Goal: Task Accomplishment & Management: Use online tool/utility

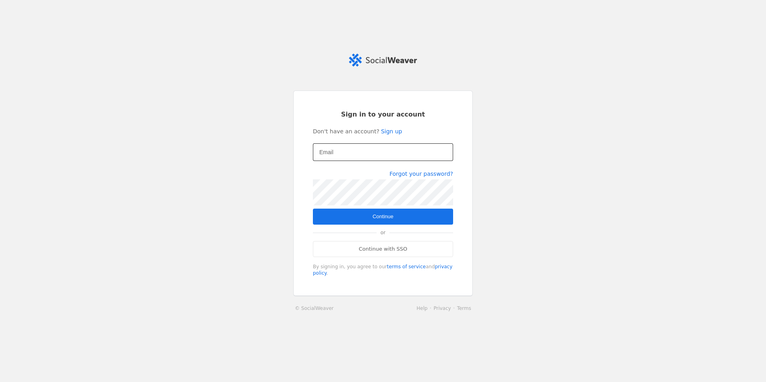
click at [346, 153] on input "Email" at bounding box center [382, 153] width 127 height 10
type input "[EMAIL_ADDRESS][DOMAIN_NAME]"
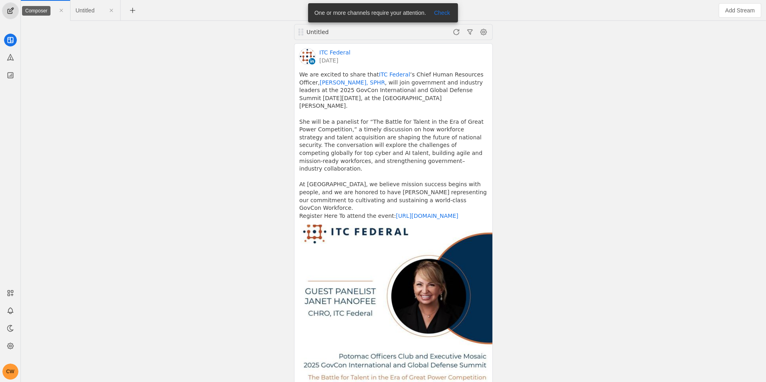
click at [15, 10] on span "undefined" at bounding box center [10, 11] width 16 height 16
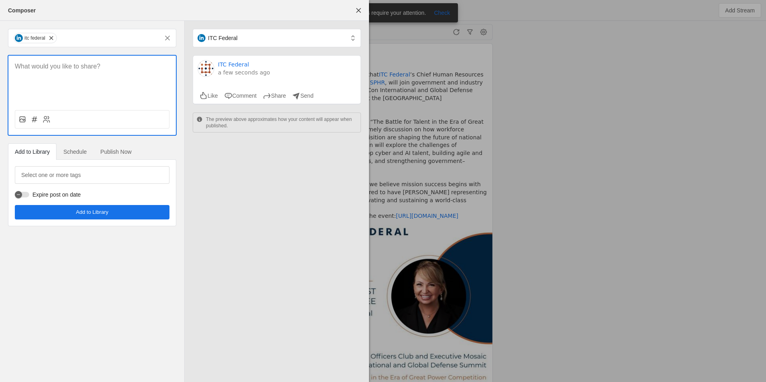
click at [61, 70] on p at bounding box center [92, 66] width 155 height 9
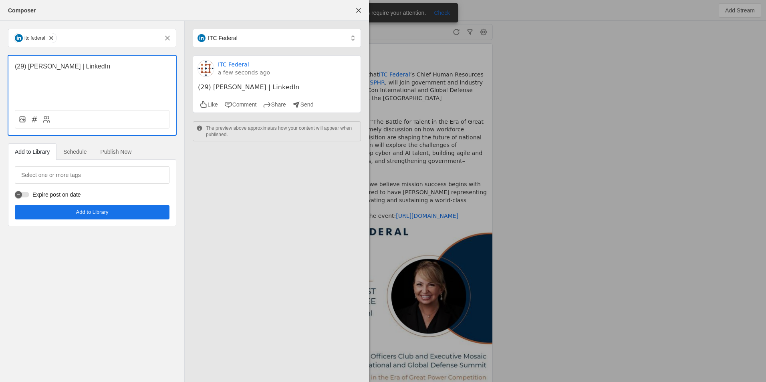
click at [57, 63] on p "(29) [PERSON_NAME] | LinkedIn" at bounding box center [92, 66] width 155 height 9
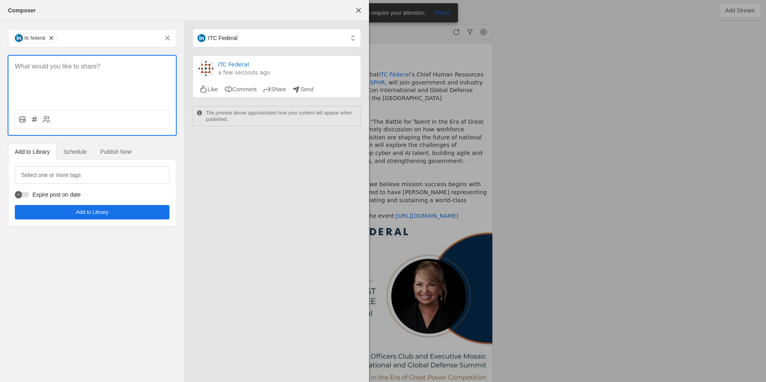
click at [99, 68] on p at bounding box center [92, 66] width 155 height 9
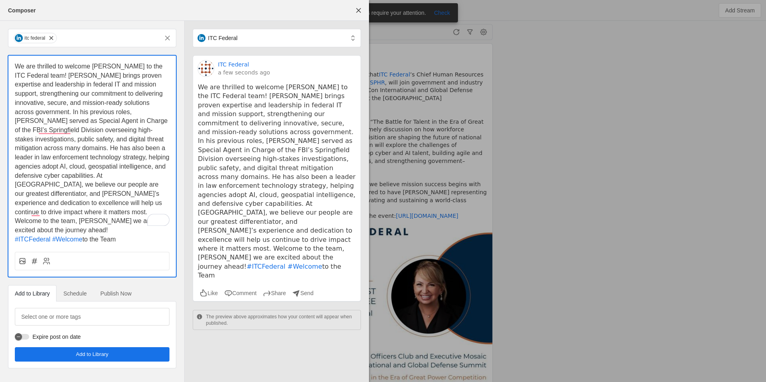
click at [65, 128] on span "We are thrilled to welcome [PERSON_NAME] to the ITC Federal team! [PERSON_NAME]…" at bounding box center [93, 148] width 156 height 171
click at [36, 215] on span "We are thrilled to welcome [PERSON_NAME] to the ITC Federal team! [PERSON_NAME]…" at bounding box center [93, 148] width 156 height 171
click at [35, 211] on span "We are thrilled to welcome [PERSON_NAME] to the ITC Federal team! [PERSON_NAME]…" at bounding box center [93, 148] width 156 height 171
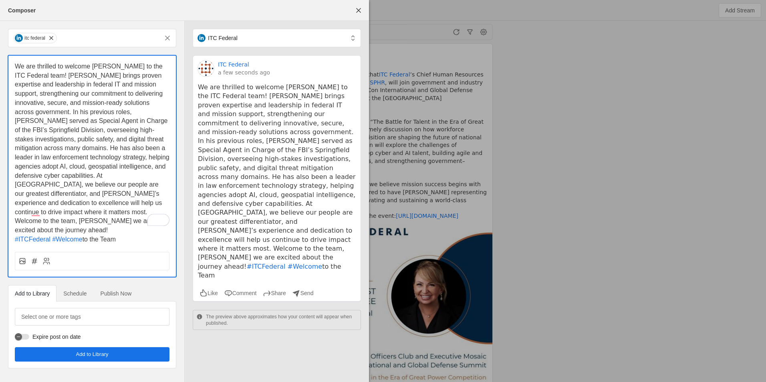
click at [51, 71] on p "We are thrilled to welcome [PERSON_NAME] to the ITC Federal team! [PERSON_NAME]…" at bounding box center [92, 148] width 155 height 173
click at [623, 155] on div at bounding box center [383, 191] width 766 height 382
click at [20, 257] on icon at bounding box center [22, 261] width 8 height 8
click at [0, 0] on input "file" at bounding box center [0, 0] width 0 height 0
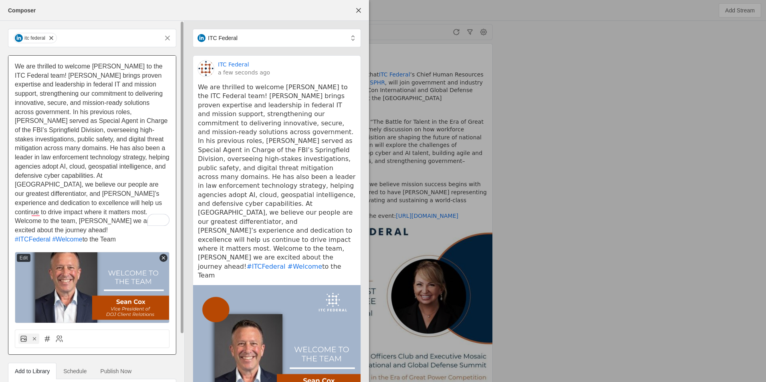
click at [37, 216] on p "We are thrilled to welcome [PERSON_NAME] to the ITC Federal team! [PERSON_NAME]…" at bounding box center [92, 148] width 155 height 173
click at [32, 214] on span "We are thrilled to welcome [PERSON_NAME] to the ITC Federal team! [PERSON_NAME]…" at bounding box center [93, 148] width 156 height 171
click at [111, 148] on span "We are thrilled to welcome [PERSON_NAME] to the ITC Federal team! [PERSON_NAME]…" at bounding box center [93, 148] width 156 height 171
click at [83, 236] on span "to the Team" at bounding box center [99, 239] width 33 height 7
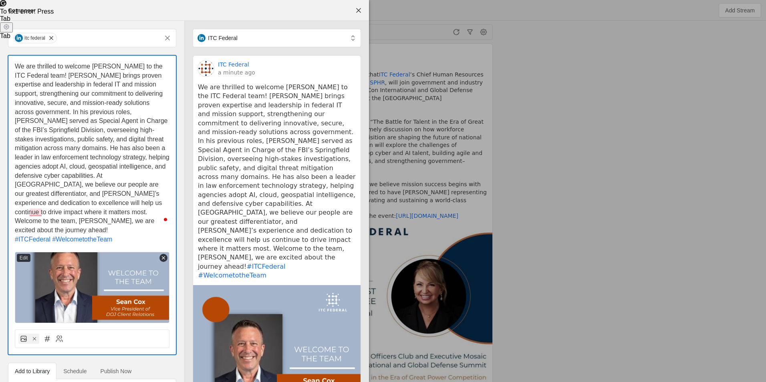
click at [0, 382] on html "CW Untitled Untitled Untitled ITC Federal [DATE] We are excited to share that I…" at bounding box center [383, 191] width 766 height 382
click at [106, 200] on span "We are thrilled to welcome [PERSON_NAME] to the ITC Federal team! [PERSON_NAME]…" at bounding box center [93, 148] width 156 height 171
click at [164, 255] on icon at bounding box center [164, 258] width 6 height 6
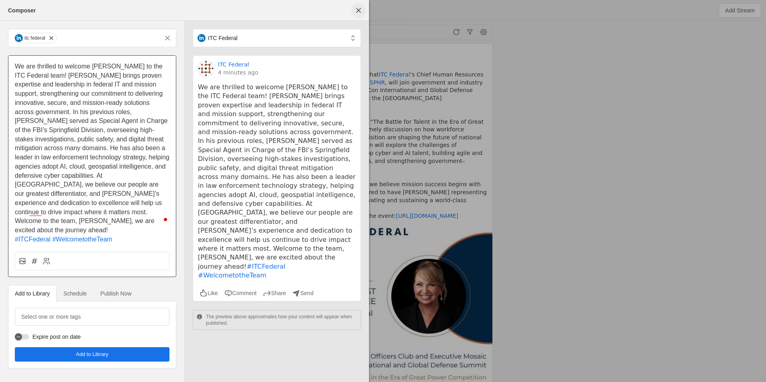
click at [360, 12] on span "undefined" at bounding box center [359, 10] width 14 height 14
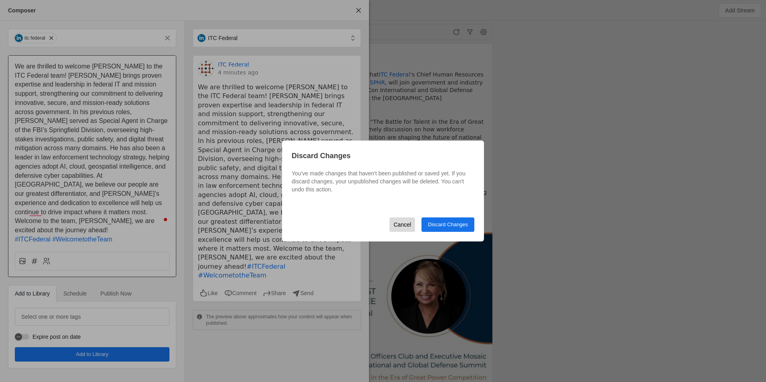
click at [401, 223] on span "Cancel" at bounding box center [403, 225] width 18 height 14
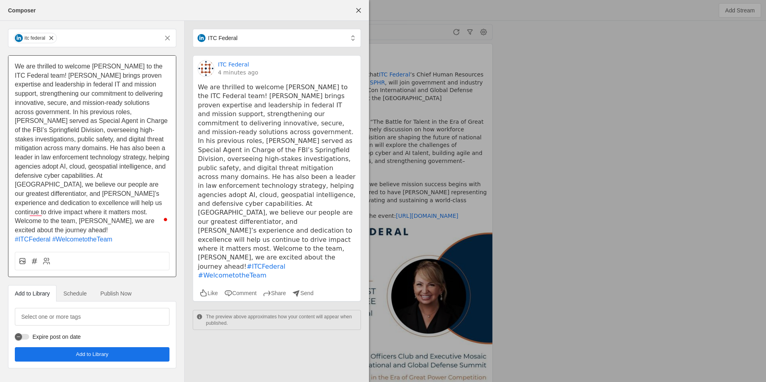
click at [79, 291] on span "Schedule" at bounding box center [74, 294] width 23 height 6
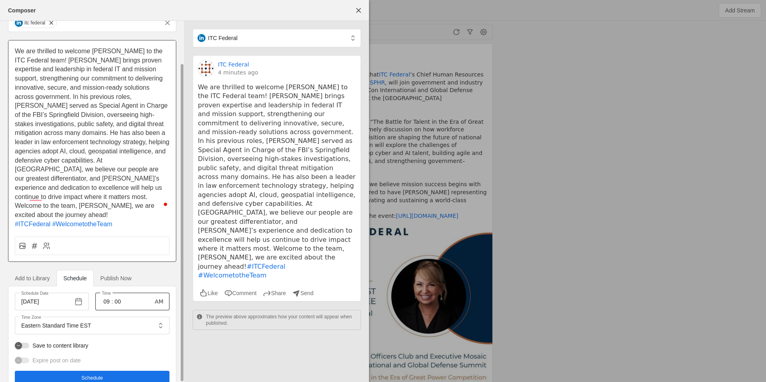
click at [105, 297] on input "09" at bounding box center [107, 302] width 10 height 10
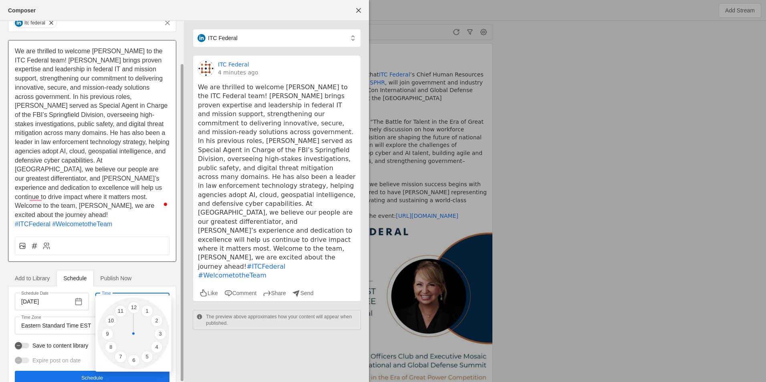
type input "9"
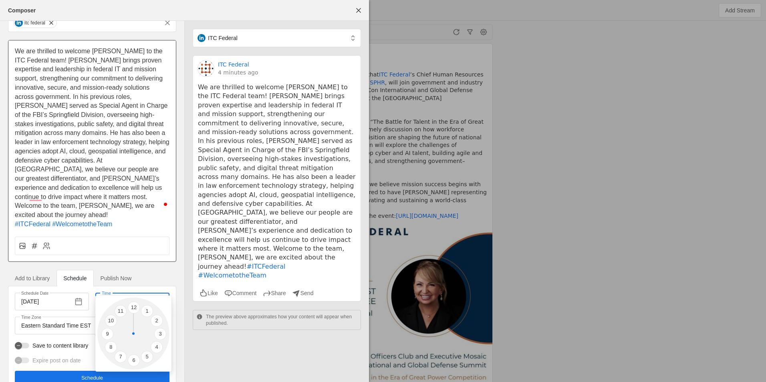
type input "10"
click at [154, 253] on div at bounding box center [383, 191] width 766 height 382
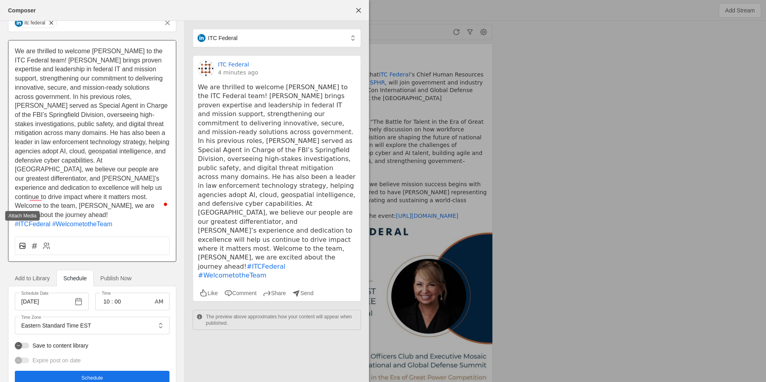
click at [20, 242] on icon at bounding box center [22, 246] width 8 height 8
click at [0, 0] on input "file" at bounding box center [0, 0] width 0 height 0
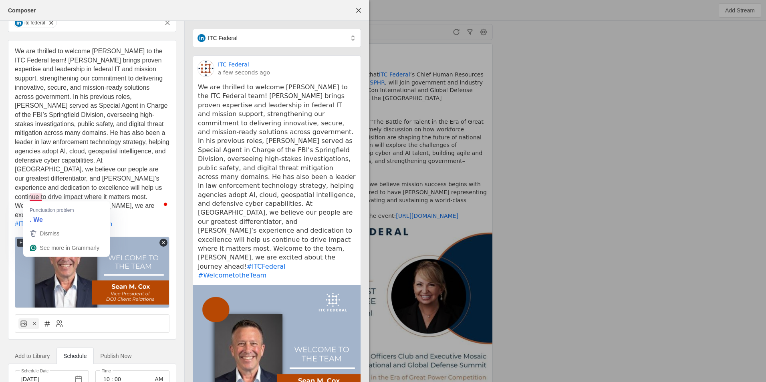
click at [33, 199] on span "We are thrilled to welcome [PERSON_NAME] to the ITC Federal team! [PERSON_NAME]…" at bounding box center [93, 133] width 156 height 171
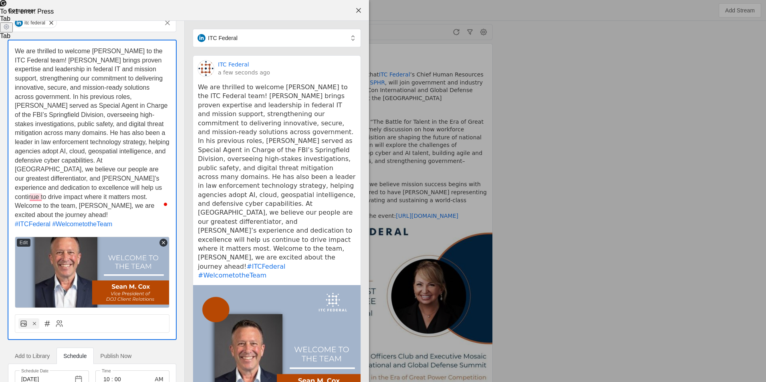
click at [182, 319] on div "itc federal We are thrilled to welcome [PERSON_NAME] to the ITC Federal team! […" at bounding box center [92, 242] width 184 height 473
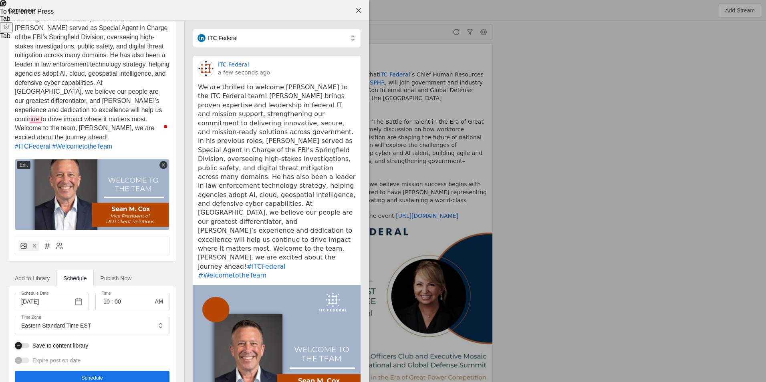
click at [23, 340] on div "button" at bounding box center [18, 345] width 11 height 11
click at [67, 360] on mat-label "Select one or more tags" at bounding box center [51, 365] width 60 height 10
click at [67, 360] on input "Select one or more tags" at bounding box center [56, 365] width 70 height 10
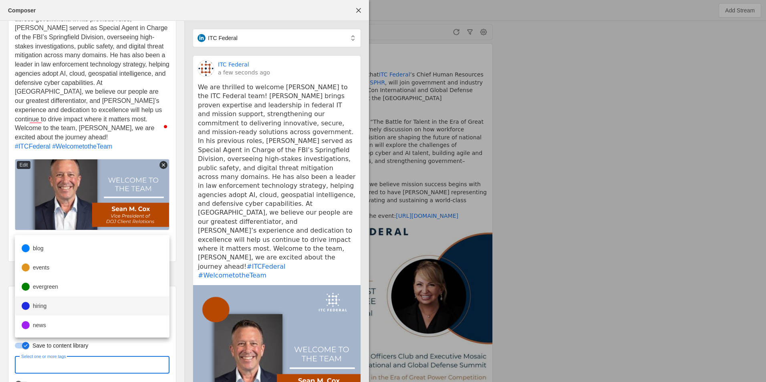
click at [62, 302] on mat-option "hiring" at bounding box center [92, 306] width 154 height 19
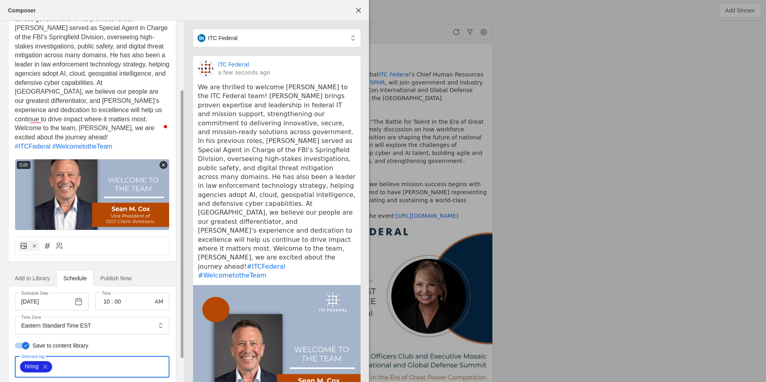
click at [180, 368] on div "itc federal We are thrilled to welcome [PERSON_NAME] to the ITC Federal team! […" at bounding box center [92, 178] width 184 height 501
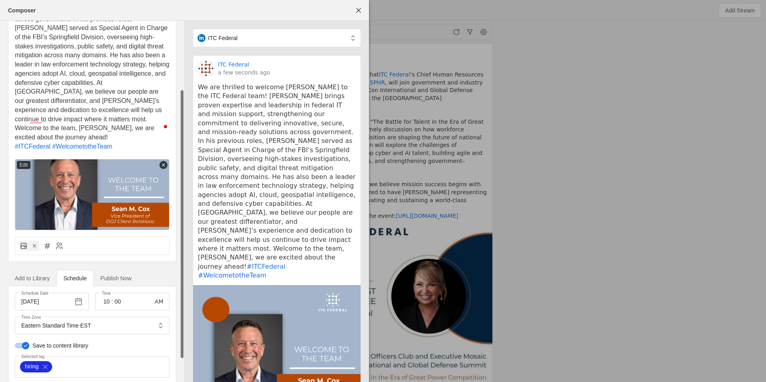
click at [180, 368] on div "itc federal We are thrilled to welcome [PERSON_NAME] to the ITC Federal team! […" at bounding box center [92, 178] width 184 height 501
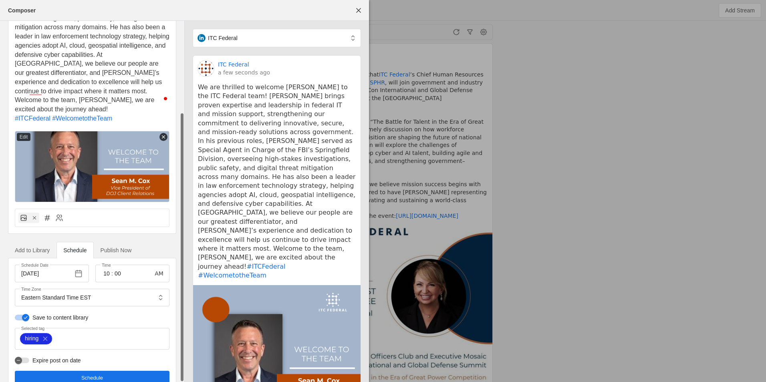
click at [183, 370] on div "itc federal We are thrilled to welcome [PERSON_NAME] to the ITC Federal team! […" at bounding box center [92, 150] width 184 height 501
drag, startPoint x: 136, startPoint y: 356, endPoint x: 136, endPoint y: 352, distance: 4.8
click at [136, 352] on div "Schedule Date [DATE] Time 10 : 00 AM Time Zone Eastern Standard Time EST Save t…" at bounding box center [92, 325] width 155 height 121
click at [180, 53] on div "itc federal We are thrilled to welcome [PERSON_NAME] to the ITC Federal team! […" at bounding box center [92, 150] width 184 height 501
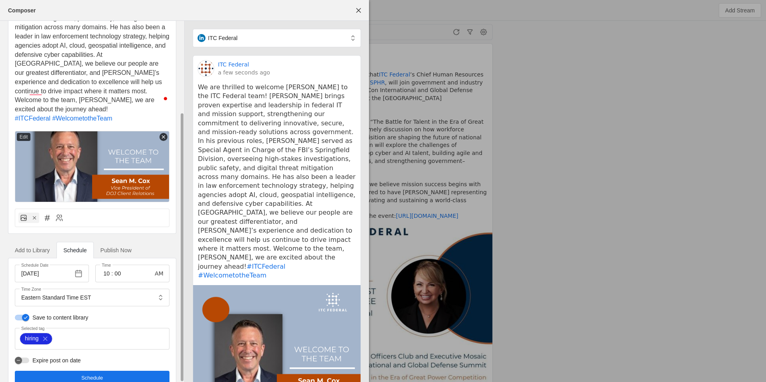
click at [178, 137] on div "itc federal We are thrilled to welcome [PERSON_NAME] to the ITC Federal team! […" at bounding box center [92, 150] width 184 height 501
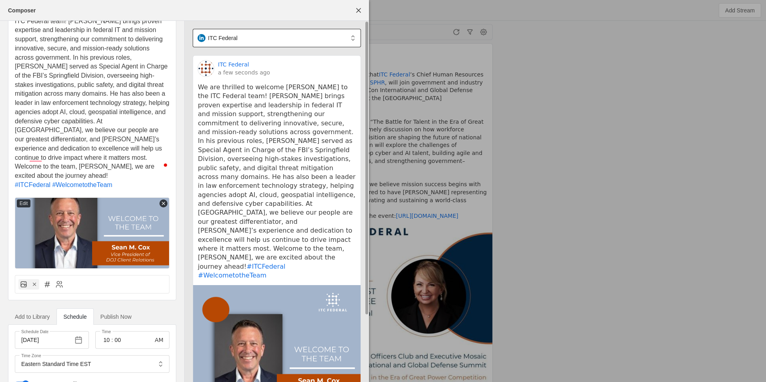
scroll to position [0, 0]
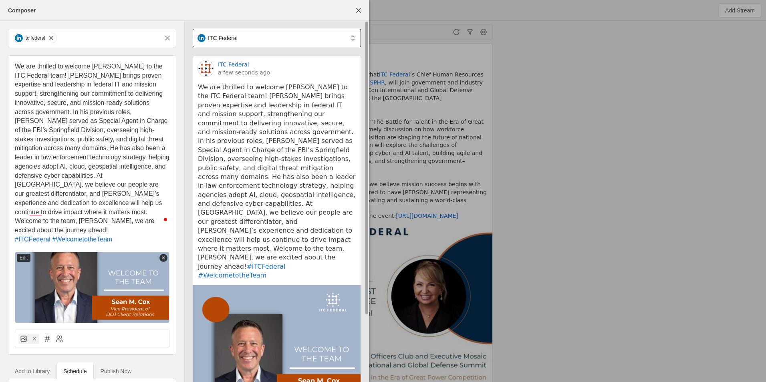
drag, startPoint x: 184, startPoint y: 140, endPoint x: 193, endPoint y: 38, distance: 101.9
click at [193, 38] on div "itc federal We are thrilled to welcome [PERSON_NAME] to the ITC Federal team! […" at bounding box center [184, 202] width 369 height 362
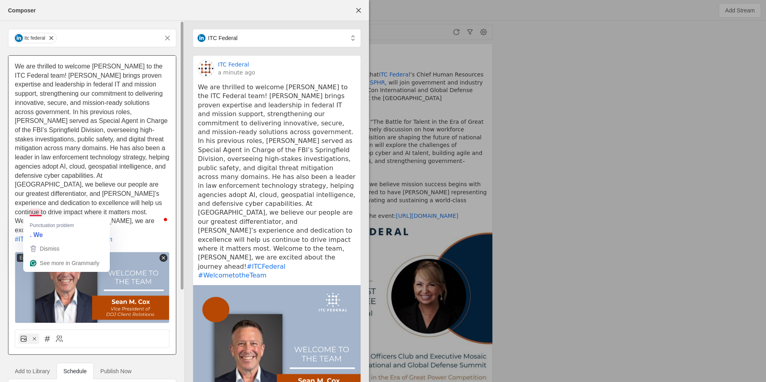
click at [37, 211] on span "We are thrilled to welcome [PERSON_NAME] to the ITC Federal team! [PERSON_NAME]…" at bounding box center [93, 148] width 156 height 171
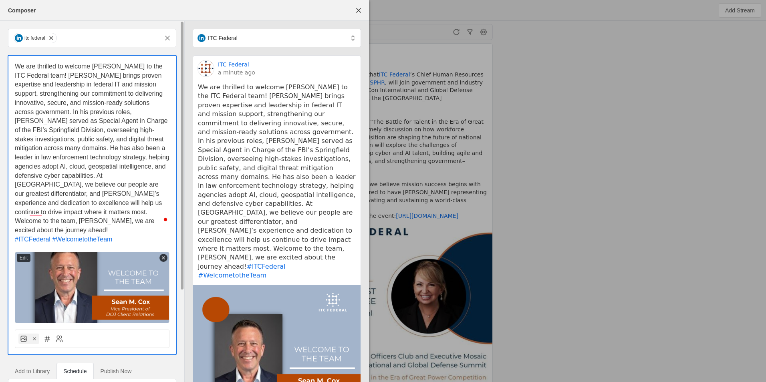
click at [66, 176] on span "We are thrilled to welcome [PERSON_NAME] to the ITC Federal team! [PERSON_NAME]…" at bounding box center [93, 148] width 156 height 171
click at [62, 210] on span "﻿ At [GEOGRAPHIC_DATA], we believe our people are our greatest differentiator, …" at bounding box center [92, 207] width 154 height 53
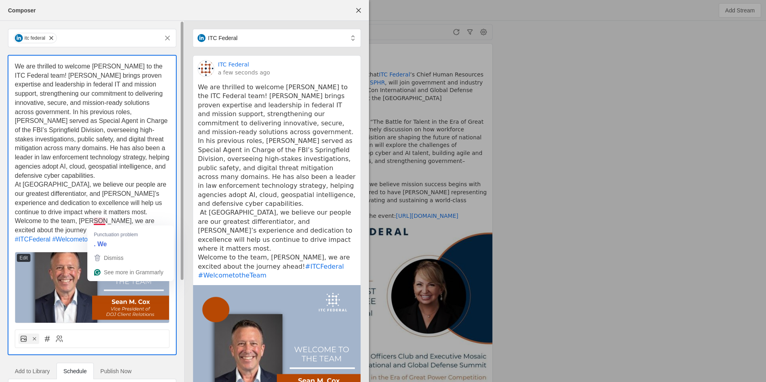
click at [104, 218] on span "﻿ Welcome to the team, [PERSON_NAME], we are excited about the journey ahead!" at bounding box center [85, 226] width 141 height 16
click at [99, 220] on span "Welcome to the team, [PERSON_NAME], we are excited about the journey ahead!" at bounding box center [85, 226] width 141 height 16
click at [95, 222] on span "Welcome to the team, [PERSON_NAME], we are excited about the journey ahead!" at bounding box center [85, 226] width 141 height 16
click at [63, 199] on p "At [GEOGRAPHIC_DATA], we believe our people are our greatest differentiator, an…" at bounding box center [92, 198] width 155 height 36
click at [17, 187] on span "At [GEOGRAPHIC_DATA], we believe our people are our greatest differentiator, an…" at bounding box center [92, 198] width 154 height 34
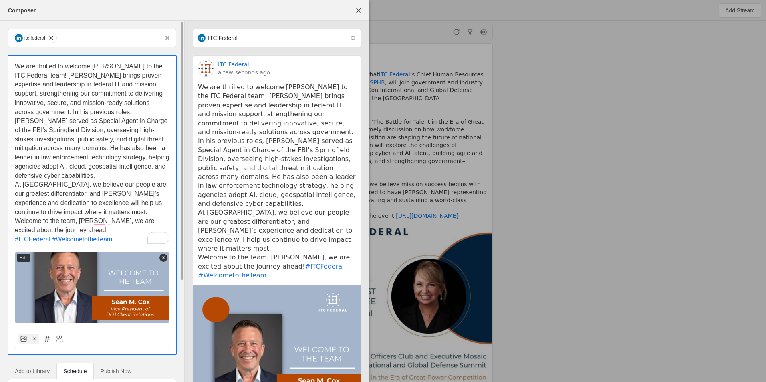
click at [137, 177] on p "We are thrilled to welcome [PERSON_NAME] to the ITC Federal team! [PERSON_NAME]…" at bounding box center [92, 121] width 155 height 118
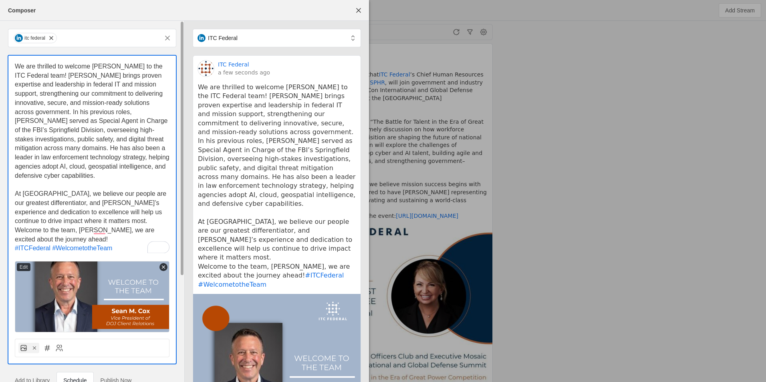
click at [106, 221] on p "﻿ At [GEOGRAPHIC_DATA], we believe our people are our greatest differentiator, …" at bounding box center [92, 208] width 155 height 36
click at [531, 74] on div at bounding box center [383, 191] width 766 height 382
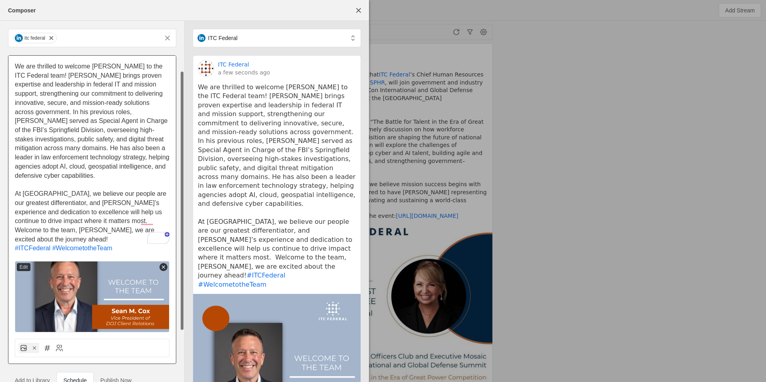
scroll to position [139, 0]
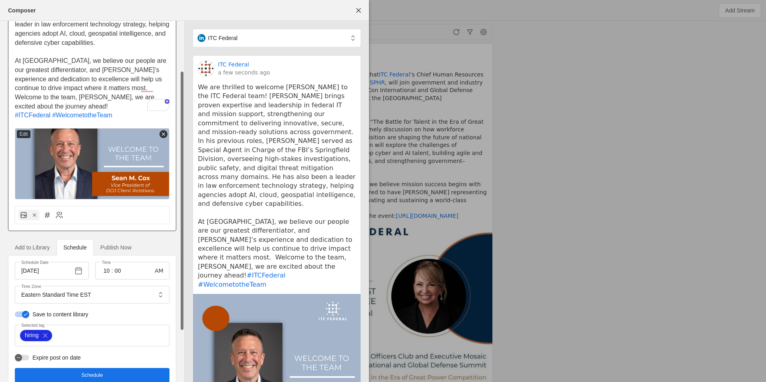
click at [183, 352] on div "itc federal We are thrilled to welcome [PERSON_NAME] to the ITC Federal team! […" at bounding box center [92, 143] width 184 height 510
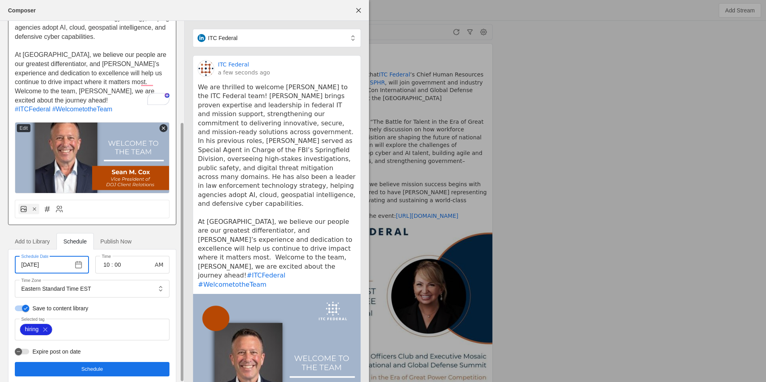
click at [32, 260] on input "[DATE]" at bounding box center [45, 265] width 49 height 10
click at [78, 258] on span "button" at bounding box center [78, 265] width 14 height 14
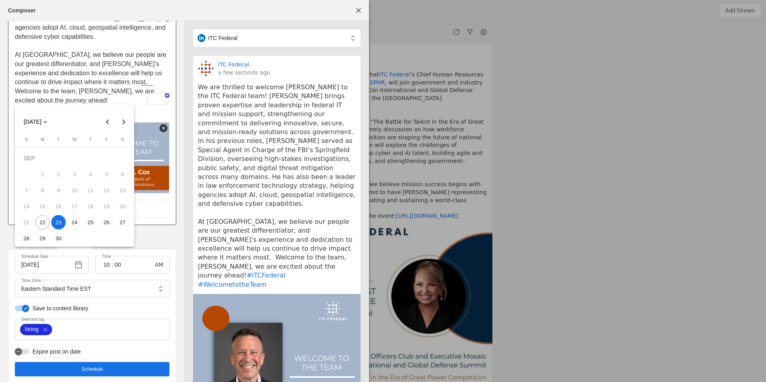
click at [43, 224] on span "22" at bounding box center [42, 222] width 14 height 14
type input "[DATE]"
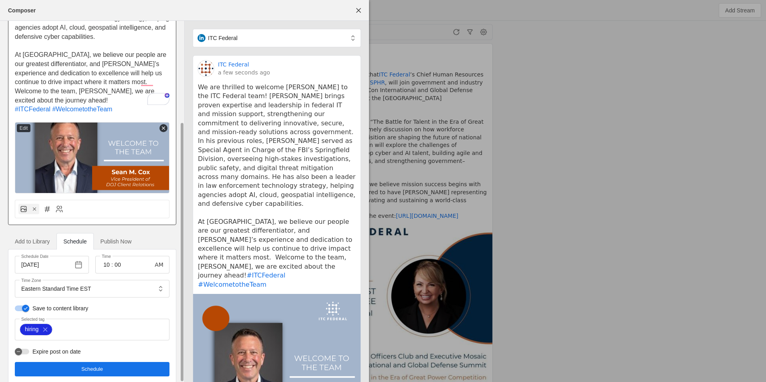
click at [108, 362] on span "undefined" at bounding box center [92, 369] width 155 height 14
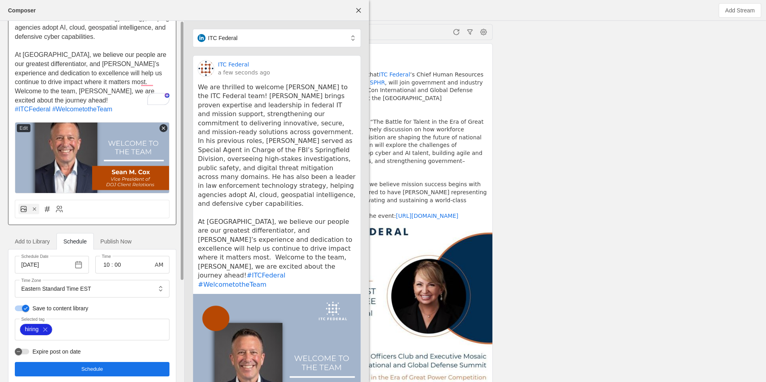
scroll to position [0, 0]
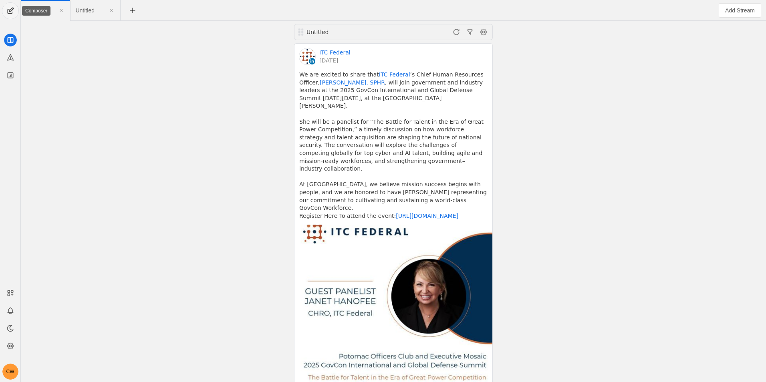
click at [7, 12] on span "undefined" at bounding box center [10, 11] width 16 height 16
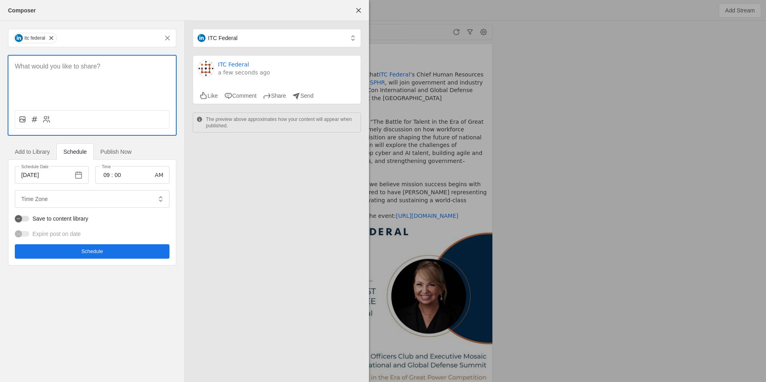
type input "Eastern Standard Time EST"
click at [24, 120] on icon at bounding box center [22, 119] width 8 height 8
click at [0, 0] on input "file" at bounding box center [0, 0] width 0 height 0
click at [161, 71] on p at bounding box center [92, 66] width 155 height 9
click at [109, 69] on p at bounding box center [92, 66] width 155 height 9
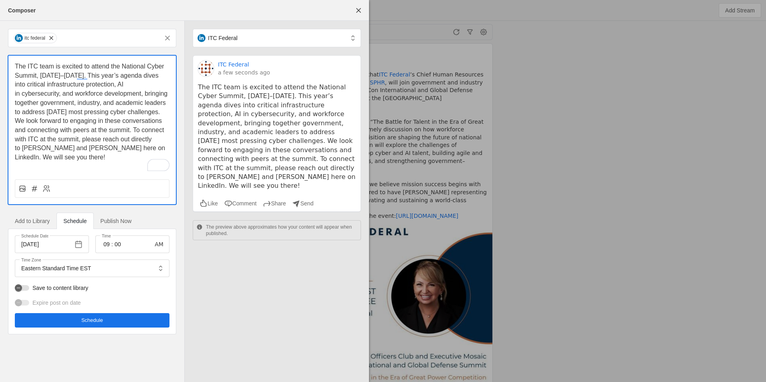
click at [138, 85] on p "The ITC team is excited to attend the National Cyber Summit, [DATE]–[DATE]. Thi…" at bounding box center [92, 112] width 155 height 100
click at [20, 94] on span "The ITC team is excited to attend the National Cyber Summit, [DATE]–[DATE]. Thi…" at bounding box center [92, 112] width 155 height 98
click at [78, 243] on span "button" at bounding box center [78, 244] width 14 height 14
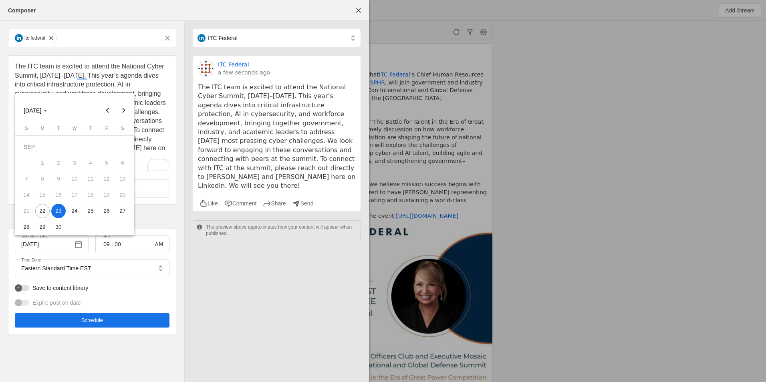
click at [44, 210] on span "22" at bounding box center [42, 211] width 14 height 14
type input "[DATE]"
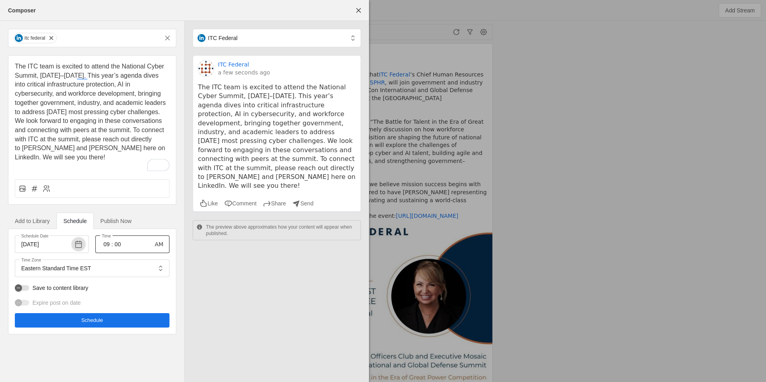
click at [105, 244] on input "09" at bounding box center [107, 245] width 10 height 10
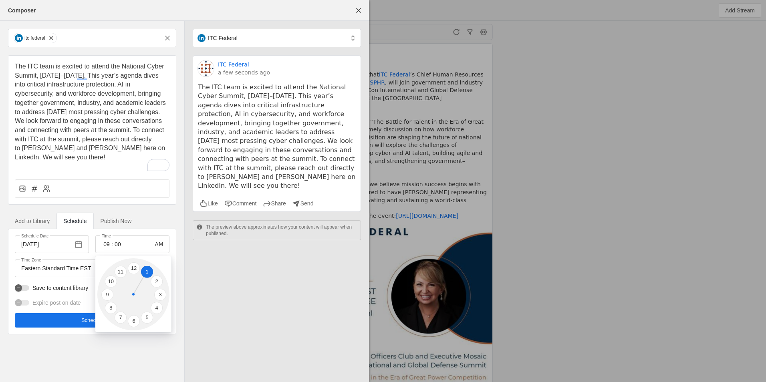
click at [147, 275] on li "1" at bounding box center [147, 272] width 12 height 12
type input "01"
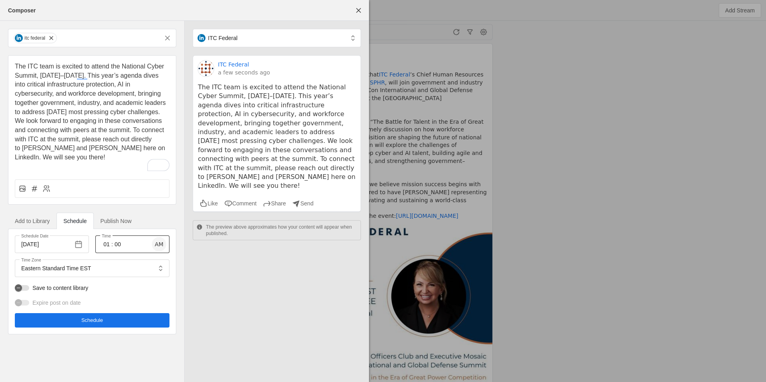
click at [160, 243] on span "button" at bounding box center [159, 244] width 14 height 14
click at [117, 246] on input "00" at bounding box center [118, 245] width 10 height 10
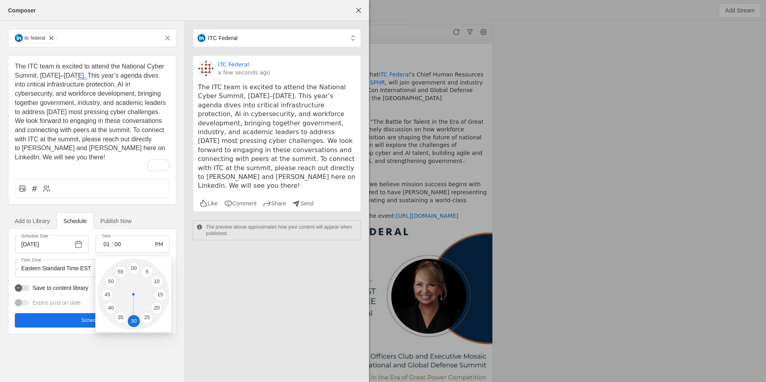
click at [132, 325] on li "30" at bounding box center [134, 321] width 12 height 12
type input "30"
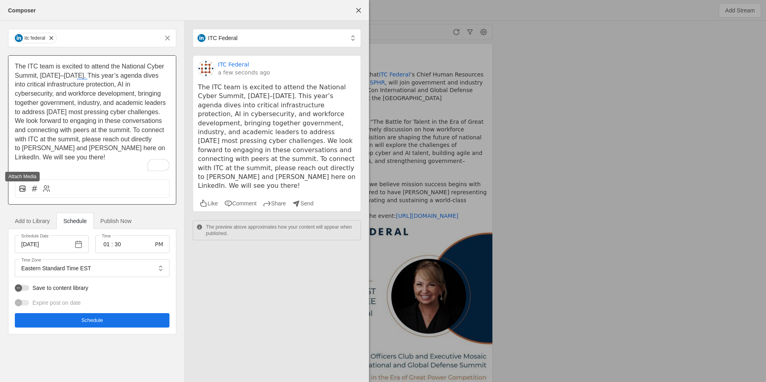
click at [24, 190] on icon at bounding box center [22, 189] width 4 height 2
click at [0, 0] on input "file" at bounding box center [0, 0] width 0 height 0
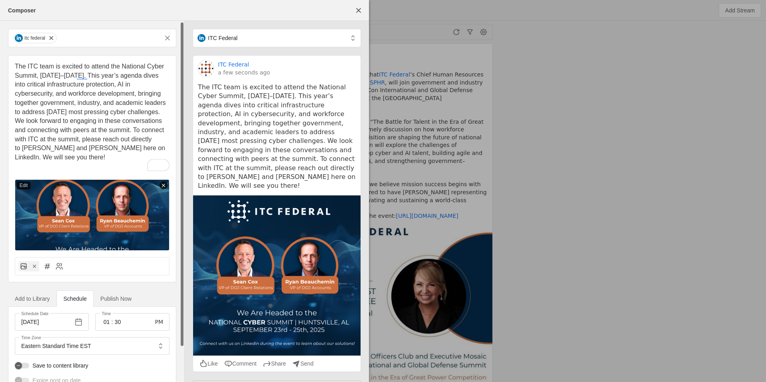
scroll to position [38, 0]
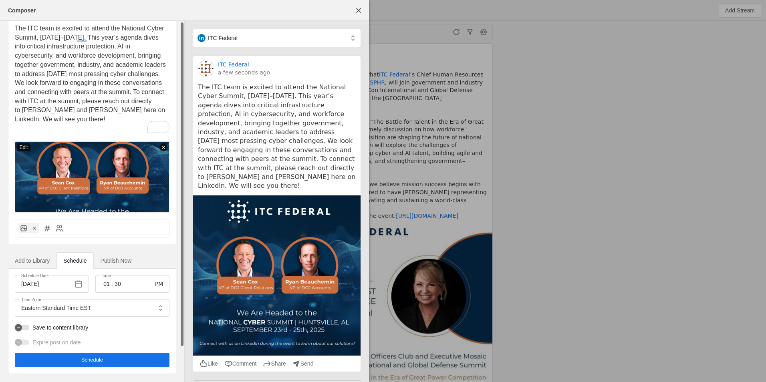
click at [182, 360] on div "itc federal The ITC team is excited to attend the National Cyber Summit, [DATE]…" at bounding box center [92, 183] width 184 height 400
click at [27, 327] on div "button" at bounding box center [22, 328] width 14 height 6
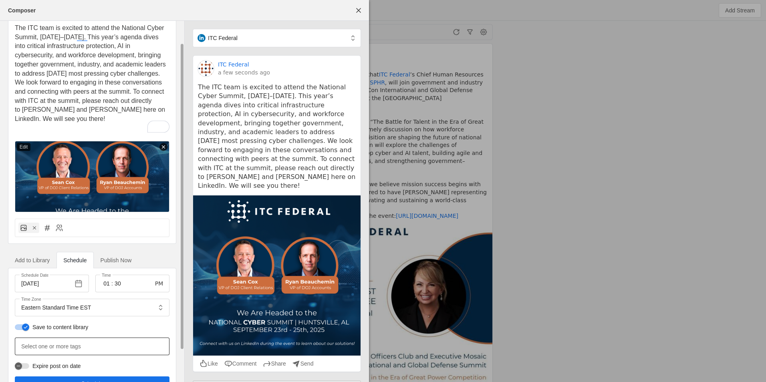
click at [55, 349] on mat-label "Select one or more tags" at bounding box center [51, 347] width 60 height 10
click at [55, 349] on input "Select one or more tags" at bounding box center [56, 347] width 70 height 10
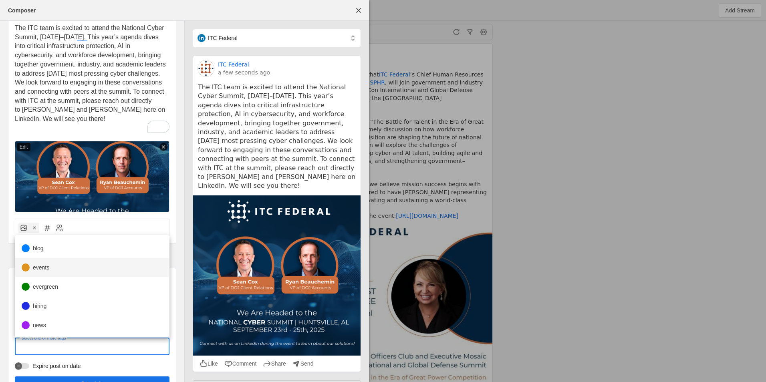
click at [63, 271] on mat-option "events" at bounding box center [92, 267] width 154 height 19
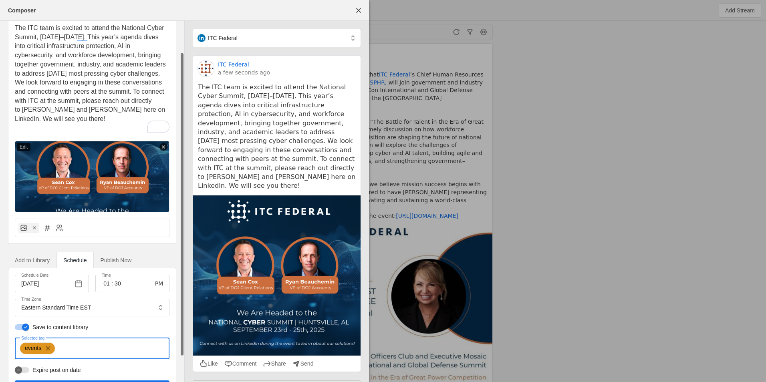
click at [183, 366] on div "itc federal The ITC team is excited to attend the National Cyber Summit, [DATE]…" at bounding box center [92, 196] width 184 height 428
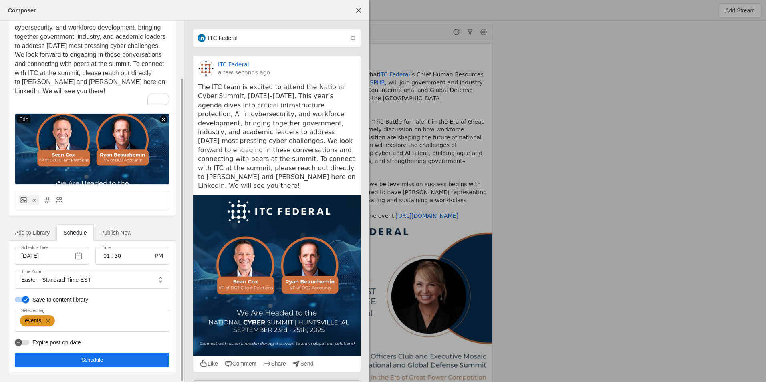
click at [108, 366] on span "undefined" at bounding box center [92, 360] width 155 height 14
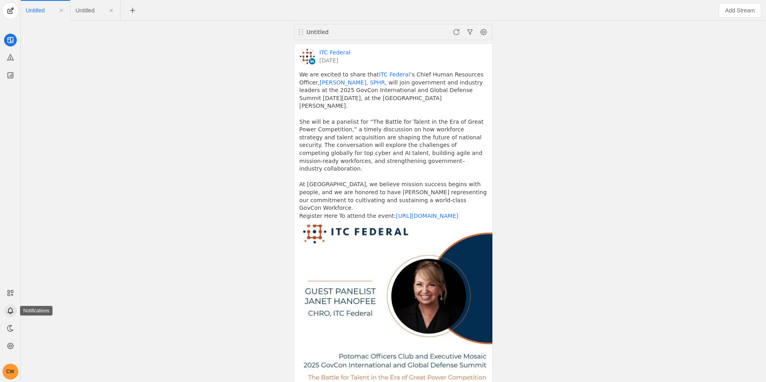
click at [9, 316] on app-icon at bounding box center [10, 311] width 13 height 13
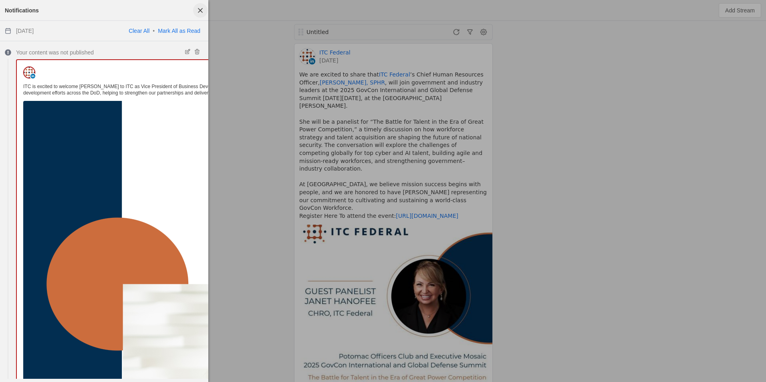
click at [197, 10] on span "button" at bounding box center [200, 10] width 14 height 14
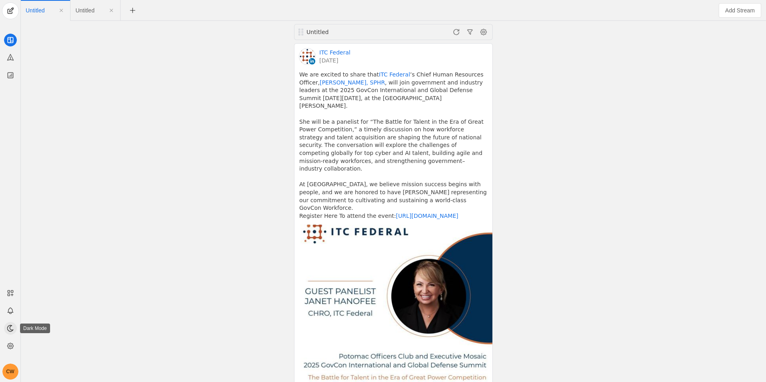
click at [14, 330] on icon at bounding box center [10, 329] width 8 height 8
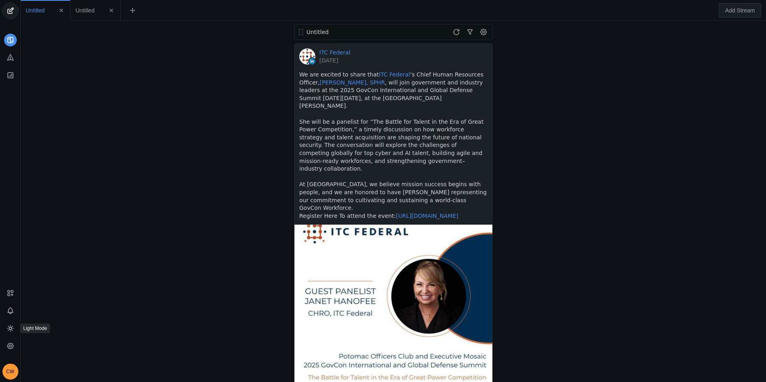
click at [14, 330] on icon at bounding box center [10, 329] width 8 height 8
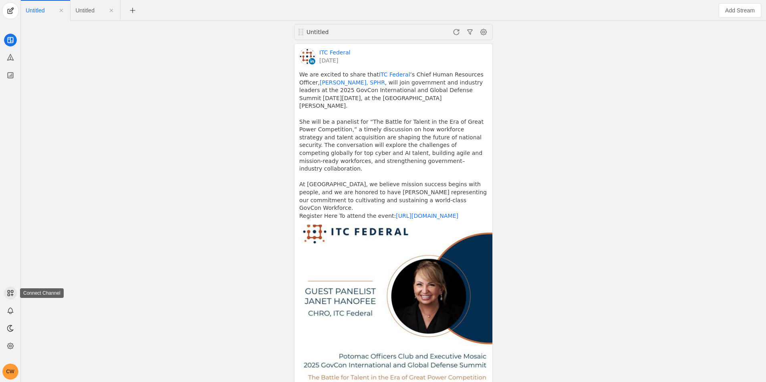
click at [13, 293] on icon at bounding box center [10, 293] width 8 height 8
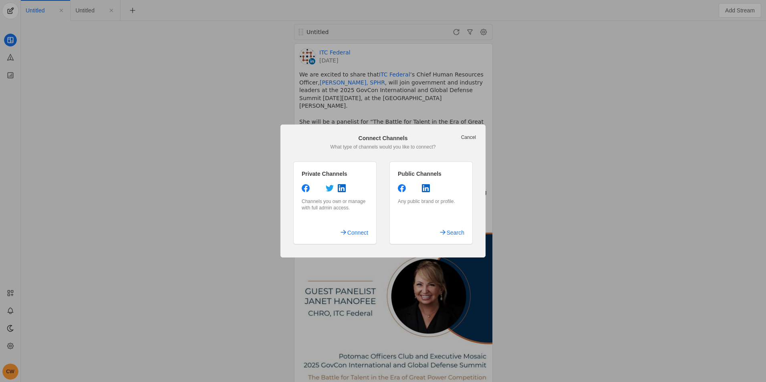
click at [474, 139] on link "Cancel" at bounding box center [468, 137] width 15 height 6
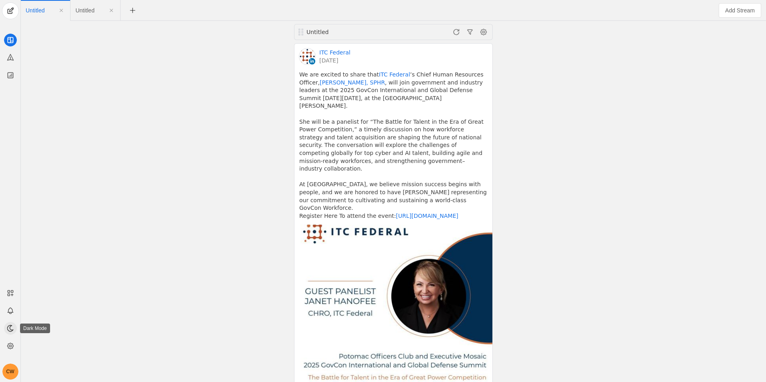
click at [11, 334] on app-icon at bounding box center [10, 328] width 13 height 13
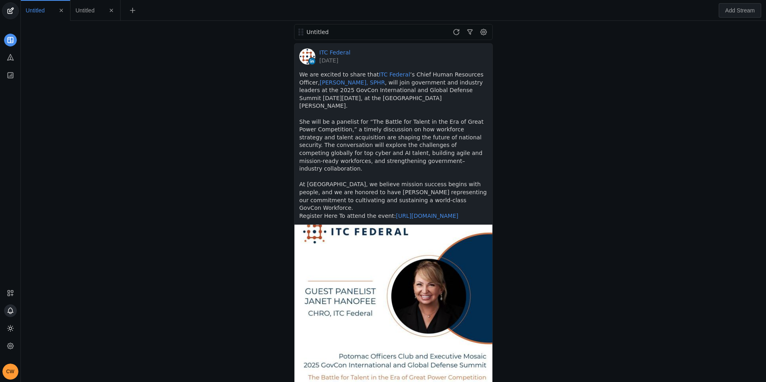
drag, startPoint x: 11, startPoint y: 334, endPoint x: 6, endPoint y: 314, distance: 21.1
click at [6, 314] on icon at bounding box center [10, 311] width 8 height 8
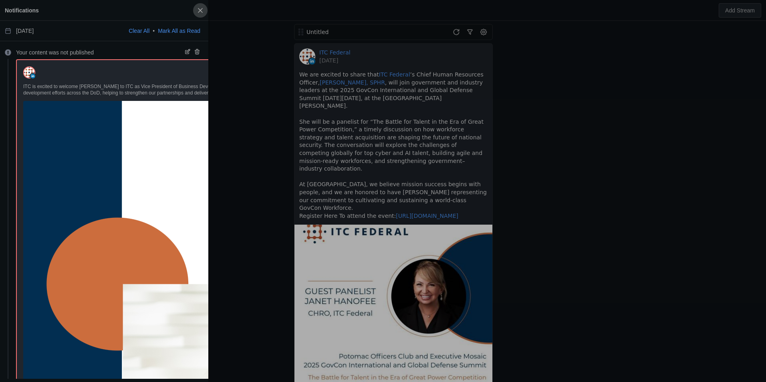
click at [200, 8] on span "button" at bounding box center [200, 10] width 14 height 14
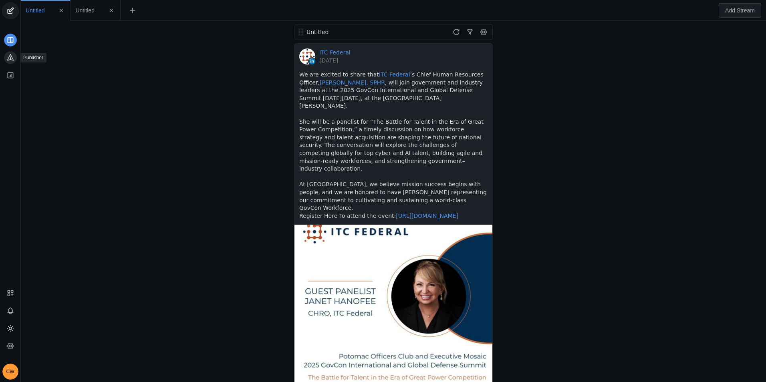
click at [13, 57] on icon at bounding box center [10, 57] width 8 height 8
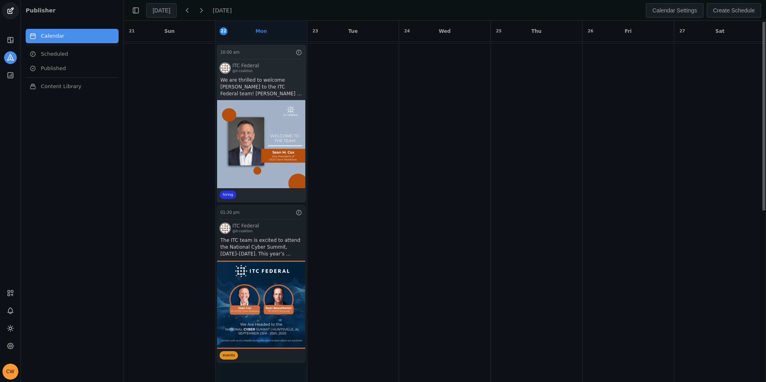
click at [241, 130] on app-activity "10:00 am ITC Federal @it-coalition We are thrilled to welcome [PERSON_NAME] to …" at bounding box center [261, 124] width 89 height 158
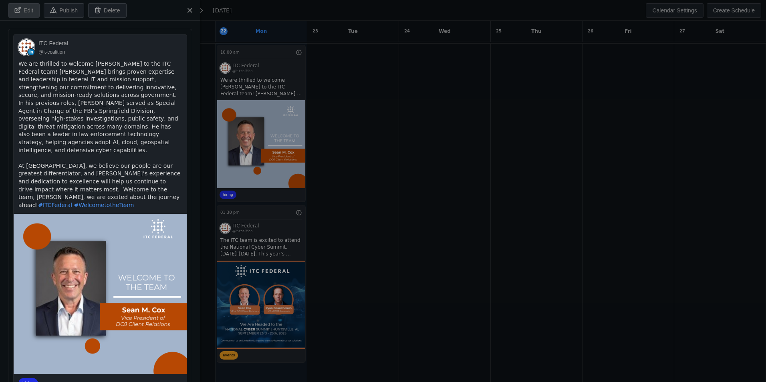
click at [28, 8] on span "Edit" at bounding box center [29, 10] width 10 height 8
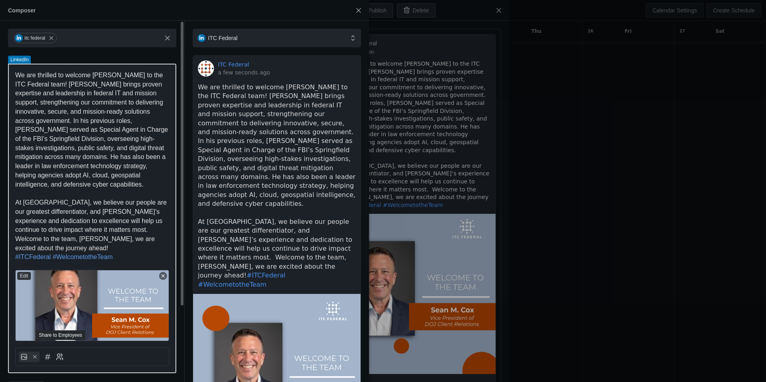
click at [59, 353] on icon at bounding box center [60, 357] width 8 height 8
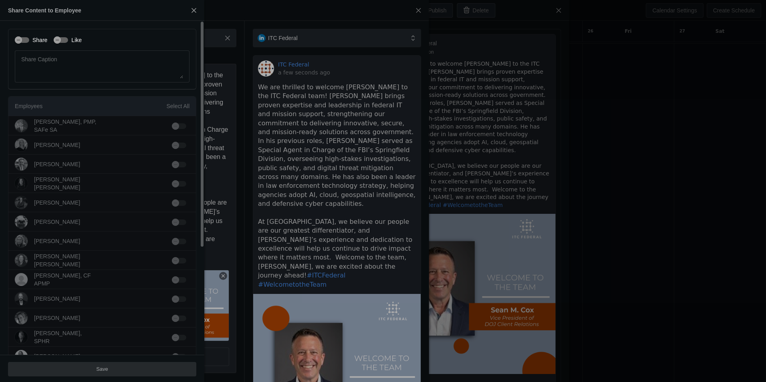
click at [29, 38] on label "Share" at bounding box center [38, 40] width 18 height 8
click at [29, 38] on button "Share" at bounding box center [22, 40] width 14 height 6
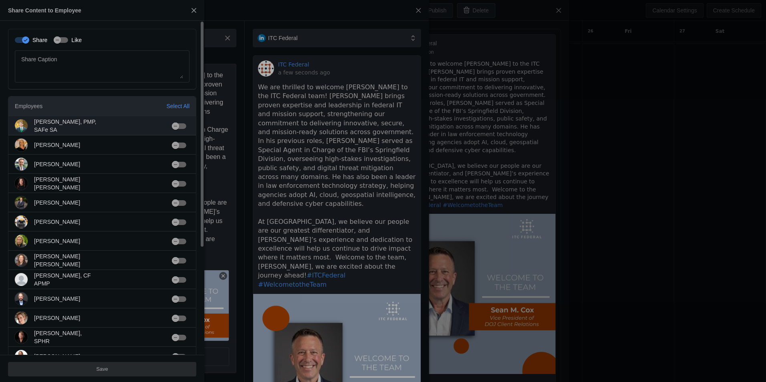
click at [188, 123] on mat-slide-toggle at bounding box center [181, 126] width 18 height 8
click at [185, 124] on div "button" at bounding box center [179, 126] width 14 height 6
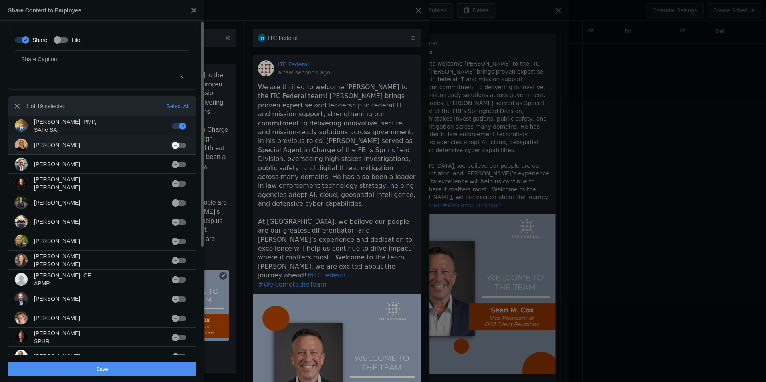
click at [180, 141] on div "button" at bounding box center [175, 145] width 11 height 11
click at [183, 154] on mat-cell at bounding box center [181, 144] width 30 height 19
click at [183, 163] on div "button" at bounding box center [179, 165] width 14 height 6
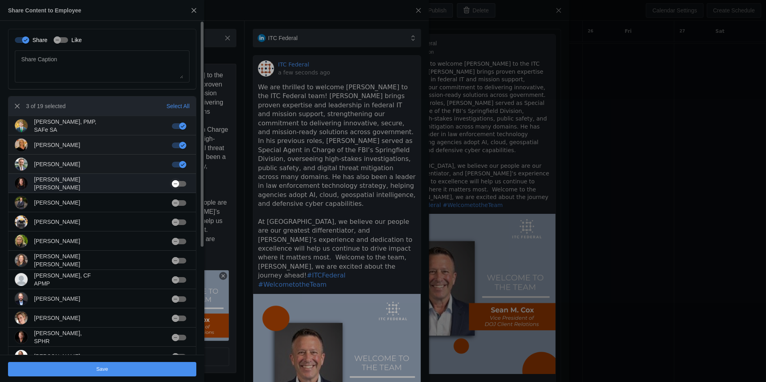
click at [182, 182] on div "button" at bounding box center [179, 184] width 14 height 6
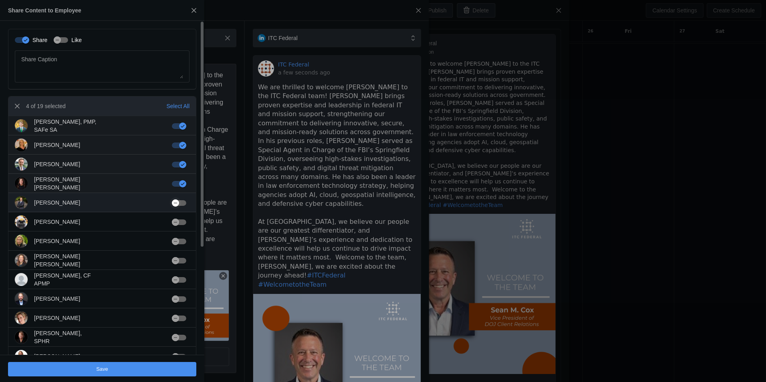
click at [181, 206] on div "button" at bounding box center [175, 203] width 11 height 11
click at [183, 219] on mat-slide-toggle at bounding box center [181, 222] width 18 height 8
click at [184, 223] on div "button" at bounding box center [179, 223] width 14 height 6
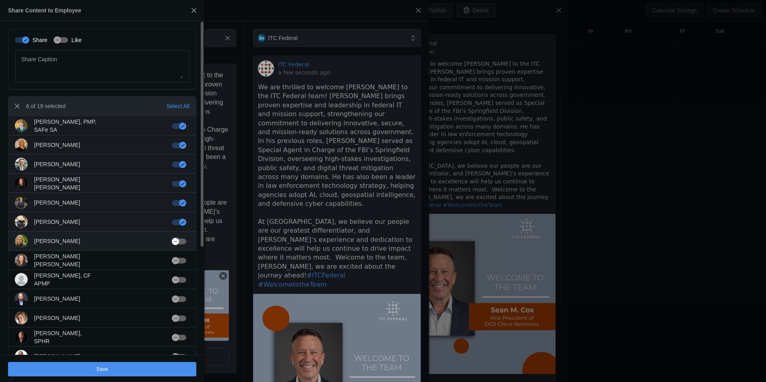
click at [179, 239] on div "button" at bounding box center [175, 241] width 7 height 7
click at [180, 261] on div "button" at bounding box center [175, 260] width 11 height 11
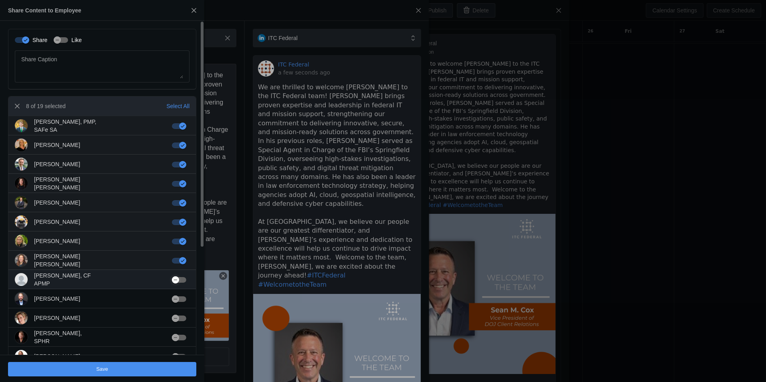
click at [179, 280] on div "button" at bounding box center [175, 280] width 7 height 7
click at [179, 299] on div "button" at bounding box center [175, 299] width 7 height 7
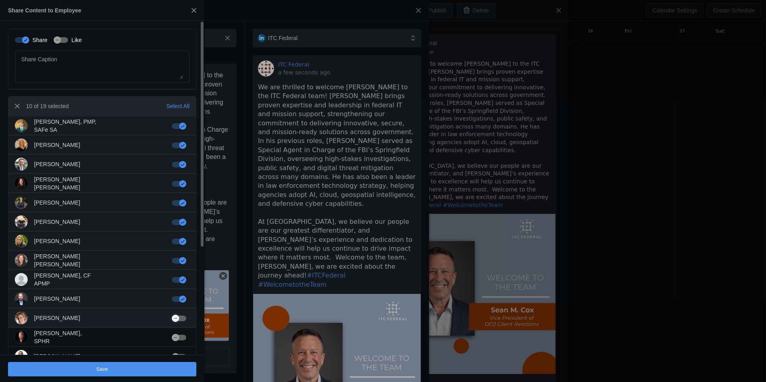
click at [180, 315] on div "button" at bounding box center [175, 318] width 11 height 11
click at [183, 338] on div "button" at bounding box center [179, 338] width 14 height 6
click at [196, 342] on div "Share Like Share Caption 12 of 19 selected Select All [PERSON_NAME], PMP, SAFe …" at bounding box center [102, 266] width 204 height 490
click at [200, 344] on div "Share Like Share Caption 12 of 19 selected Select All [PERSON_NAME], PMP, SAFe …" at bounding box center [102, 266] width 204 height 490
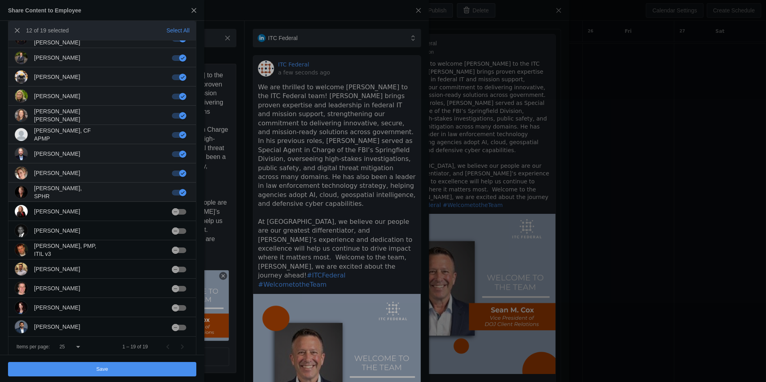
scroll to position [156, 0]
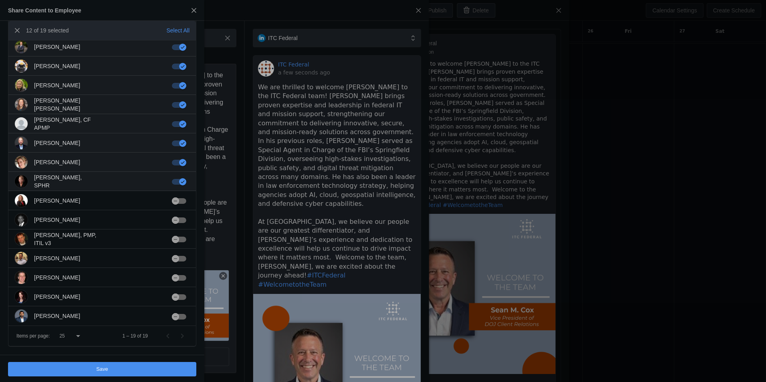
drag, startPoint x: 202, startPoint y: 240, endPoint x: 188, endPoint y: 356, distance: 117.2
click at [188, 356] on div "Share Like Share Caption 12 of 19 selected Select All [PERSON_NAME], PMP, SAFe …" at bounding box center [102, 202] width 204 height 362
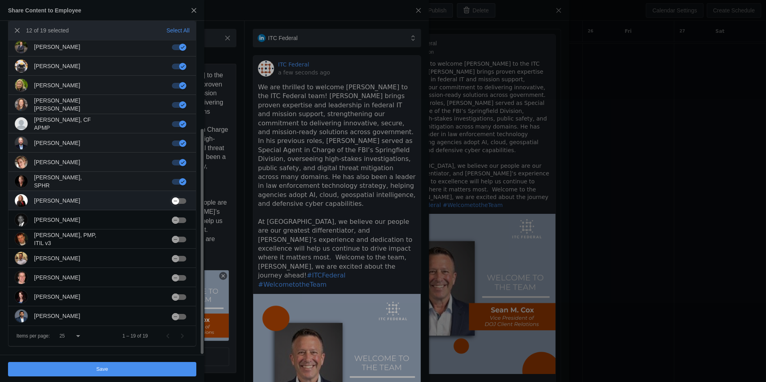
click at [182, 200] on div "button" at bounding box center [179, 201] width 14 height 6
click at [180, 215] on div "button" at bounding box center [175, 220] width 11 height 11
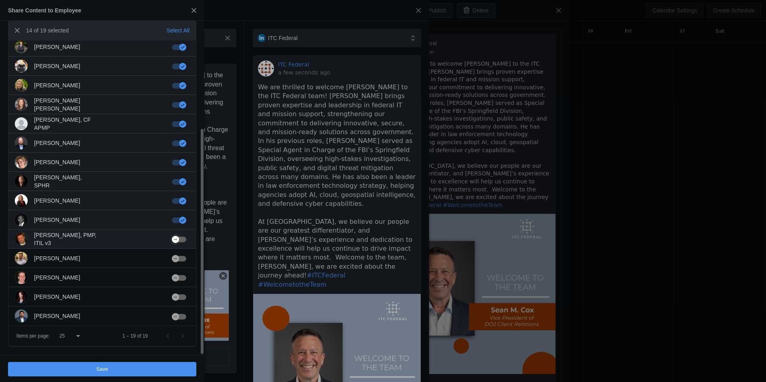
click at [181, 240] on button "button" at bounding box center [179, 240] width 14 height 6
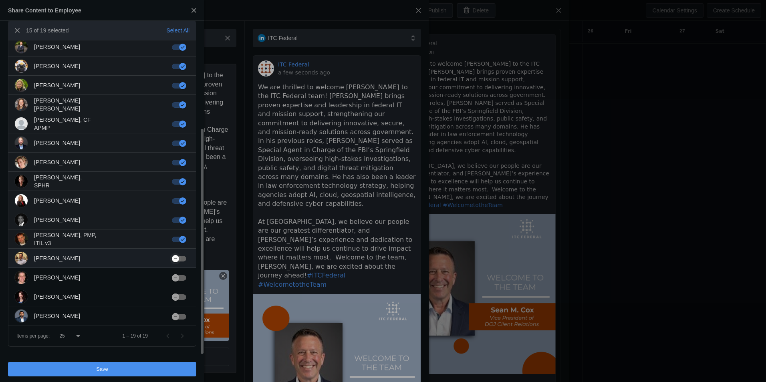
click at [182, 258] on div "button" at bounding box center [179, 259] width 14 height 6
click at [183, 281] on div "button" at bounding box center [179, 278] width 14 height 6
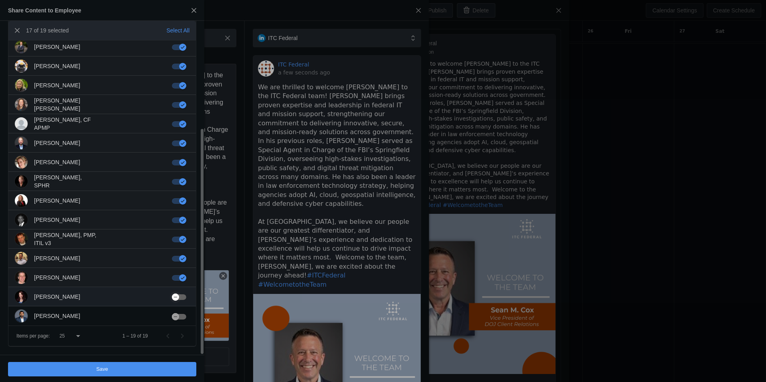
click at [182, 298] on div "button" at bounding box center [179, 298] width 14 height 6
click at [183, 312] on mat-slide-toggle at bounding box center [181, 316] width 18 height 8
click at [183, 320] on mat-slide-toggle at bounding box center [181, 316] width 18 height 8
click at [181, 318] on div "button" at bounding box center [175, 316] width 11 height 11
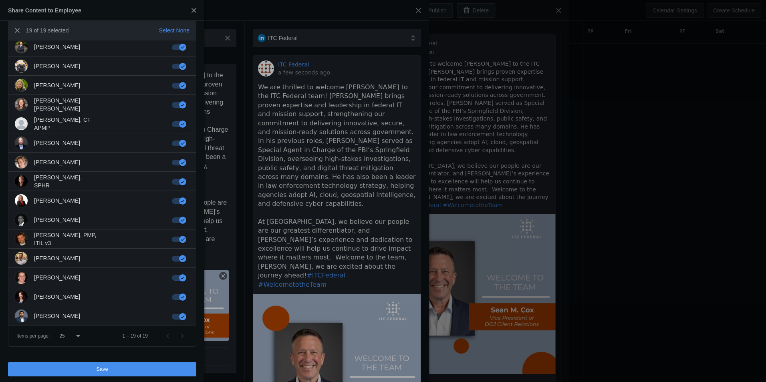
click at [170, 368] on span "undefined" at bounding box center [102, 369] width 188 height 14
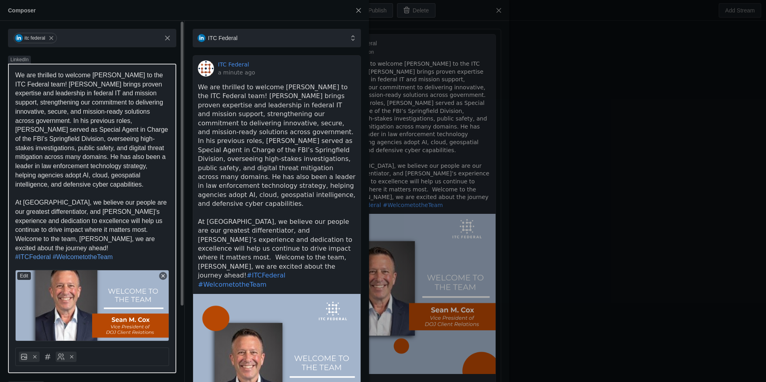
click at [36, 91] on span "We are thrilled to welcome [PERSON_NAME] to the ITC Federal team! [PERSON_NAME]…" at bounding box center [92, 130] width 155 height 116
click at [59, 121] on span "We are thrilled to welcome [PERSON_NAME] to the ITC Federal team! [PERSON_NAME]…" at bounding box center [92, 130] width 155 height 116
click at [53, 84] on span "We are thrilled to welcome [PERSON_NAME] to the ITC Federal team! [PERSON_NAME]…" at bounding box center [92, 130] width 155 height 116
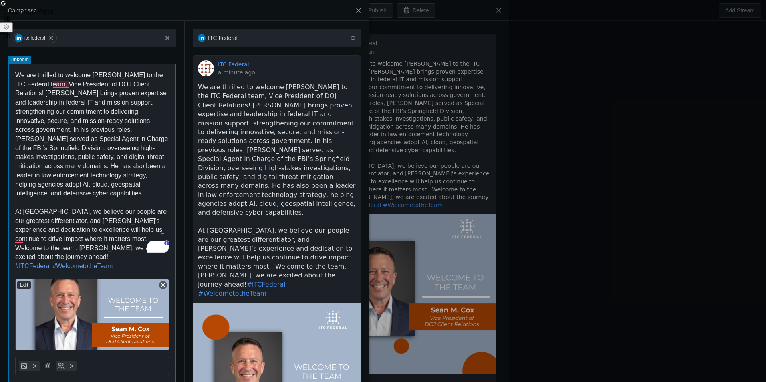
click at [420, 11] on div at bounding box center [383, 191] width 766 height 382
click at [359, 11] on span "undefined" at bounding box center [359, 10] width 14 height 14
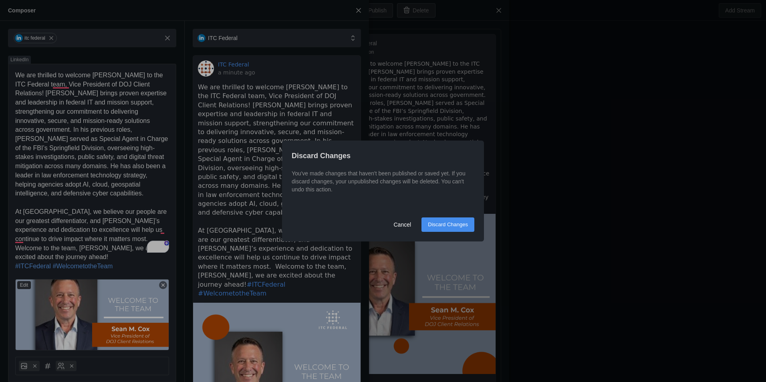
click at [444, 225] on span "Discard Changes" at bounding box center [448, 225] width 40 height 8
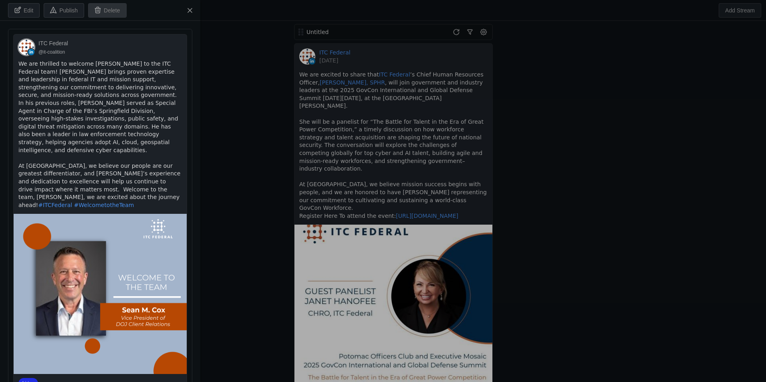
click at [112, 14] on span "Delete" at bounding box center [112, 10] width 16 height 8
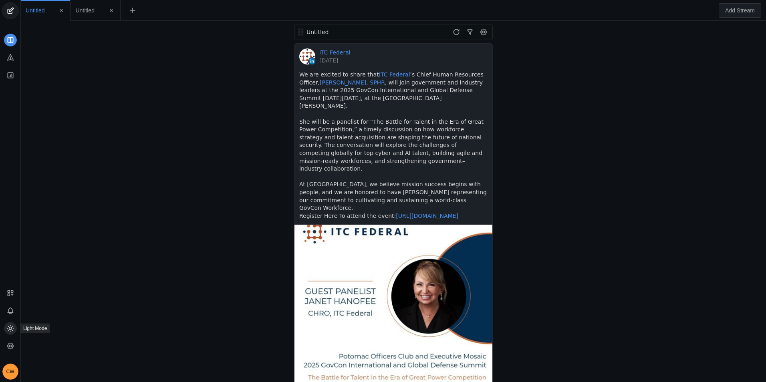
click at [8, 327] on icon at bounding box center [10, 329] width 8 height 8
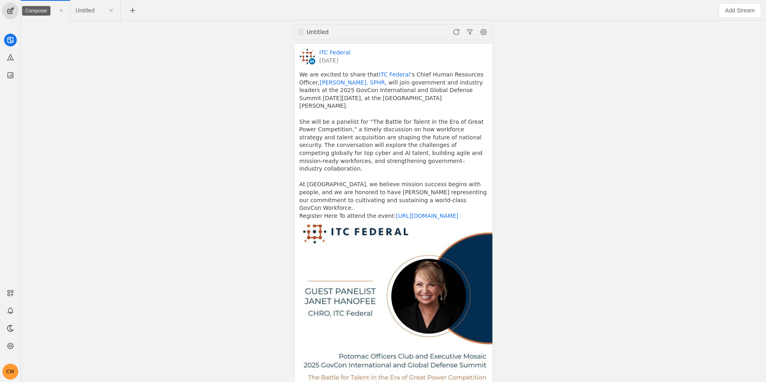
click at [9, 13] on span "undefined" at bounding box center [10, 11] width 16 height 16
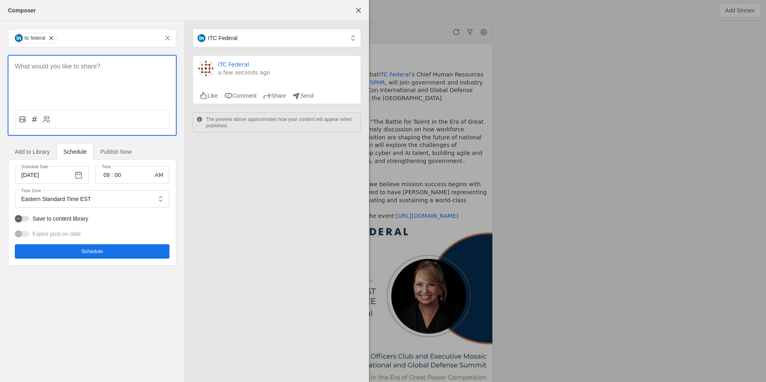
click at [47, 65] on p at bounding box center [92, 66] width 155 height 9
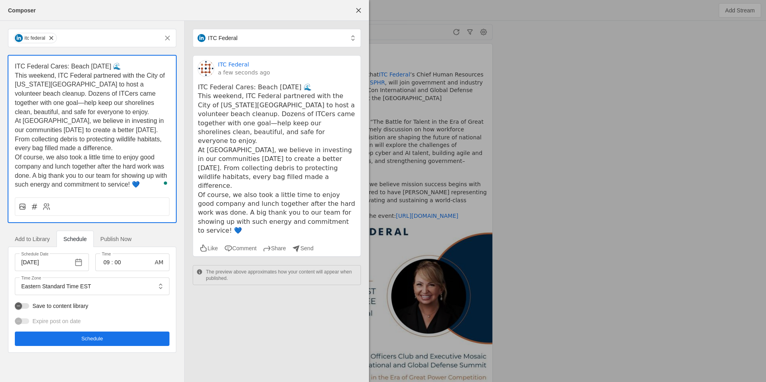
click at [52, 113] on span "This weekend, ITC Federal partnered with the City of [US_STATE][GEOGRAPHIC_DATA…" at bounding box center [91, 93] width 152 height 43
drag, startPoint x: 13, startPoint y: 63, endPoint x: 181, endPoint y: 210, distance: 223.6
click at [181, 210] on div "itc federal ITC Federal Cares: Beach [DATE] 🌊 This weekend, ITC Federal partner…" at bounding box center [92, 191] width 184 height 340
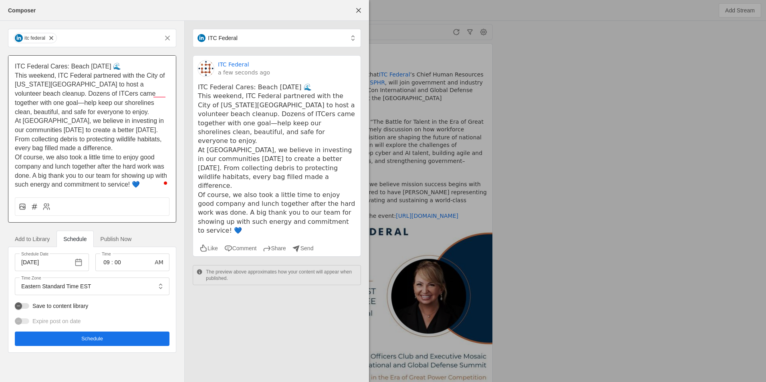
click at [94, 126] on p "At [GEOGRAPHIC_DATA], we believe in investing in our communities [DATE] to crea…" at bounding box center [92, 135] width 155 height 36
click at [134, 188] on div "ITC Federal Cares: Beach [DATE] 🌊 This weekend, ITC Federal partnered with the …" at bounding box center [92, 139] width 169 height 168
click at [21, 103] on span "This weekend, ITC Federal partnered with the City of [US_STATE][GEOGRAPHIC_DATA…" at bounding box center [91, 93] width 152 height 43
drag, startPoint x: 17, startPoint y: 66, endPoint x: 143, endPoint y: 200, distance: 183.8
click at [143, 200] on div "ITC Federal Cares: Beach [DATE] 🌊 This weekend, ITC Federal partnered with the …" at bounding box center [92, 139] width 169 height 168
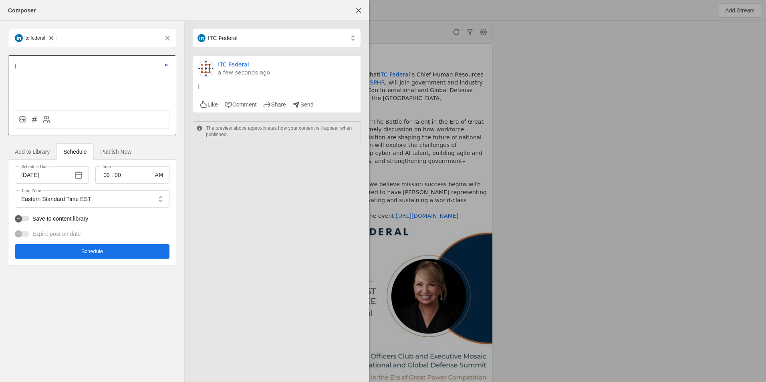
click at [143, 200] on input "Eastern Standard Time EST" at bounding box center [86, 199] width 131 height 10
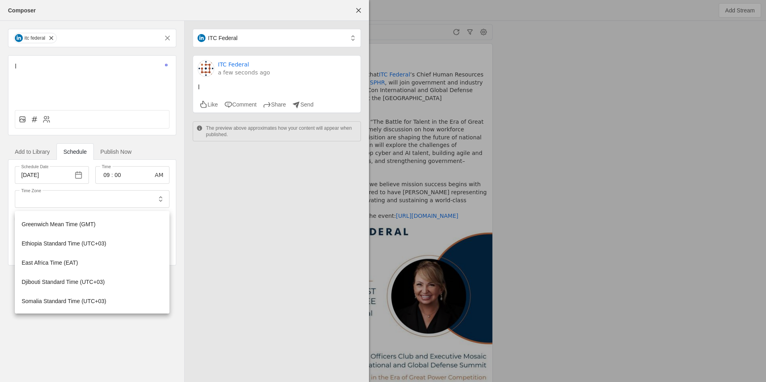
type input "Eastern Standard Time EST"
click at [87, 72] on div "I" at bounding box center [92, 80] width 168 height 48
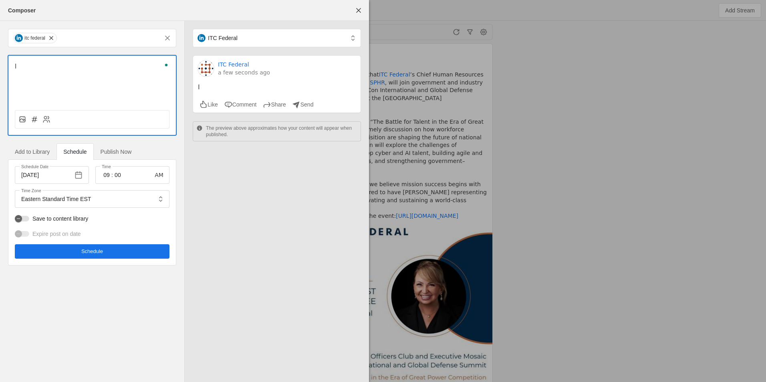
drag, startPoint x: 87, startPoint y: 72, endPoint x: 40, endPoint y: 76, distance: 46.3
click at [40, 76] on div "I" at bounding box center [92, 80] width 168 height 48
drag, startPoint x: 24, startPoint y: 61, endPoint x: 6, endPoint y: 63, distance: 18.5
click at [6, 63] on div "itc federal I Add to Library Schedule Publish Now Schedule Date [DATE] Time 09 …" at bounding box center [92, 147] width 184 height 253
click at [20, 66] on p "I" at bounding box center [92, 66] width 155 height 9
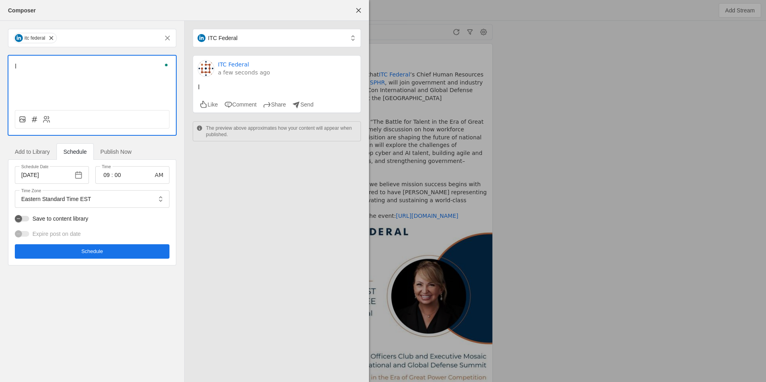
click at [49, 77] on div "I" at bounding box center [92, 80] width 168 height 48
drag, startPoint x: 16, startPoint y: 64, endPoint x: 31, endPoint y: 69, distance: 16.2
click at [31, 69] on p "I" at bounding box center [92, 66] width 155 height 9
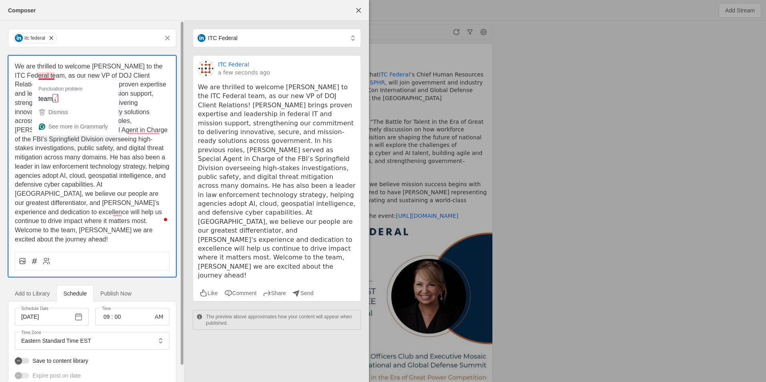
click at [51, 77] on span "We are thrilled to welcome [PERSON_NAME] to the ITC Federal team, as our new VP…" at bounding box center [93, 153] width 156 height 180
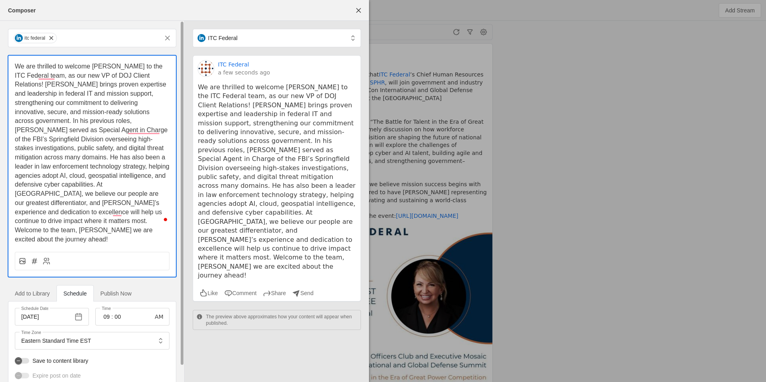
click at [136, 75] on span "We are thrilled to welcome [PERSON_NAME] to the ITC Federal team, as our new VP…" at bounding box center [93, 153] width 156 height 180
click at [113, 73] on span "We are thrilled to welcome [PERSON_NAME] to the ITC Federal team, as our new VP…" at bounding box center [93, 153] width 156 height 180
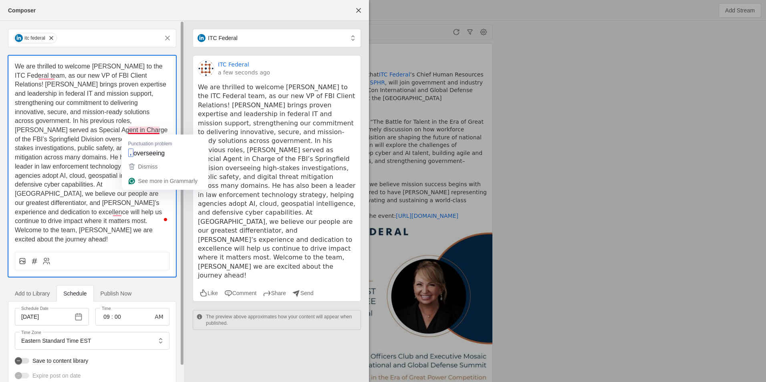
click at [149, 131] on span "We are thrilled to welcome [PERSON_NAME] to the ITC Federal team, as our new VP…" at bounding box center [93, 153] width 156 height 180
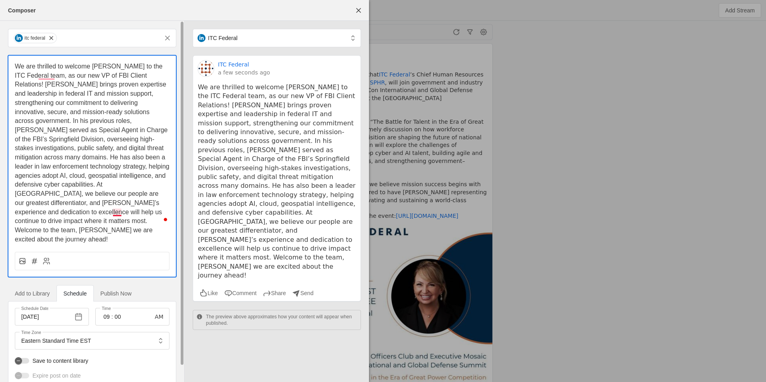
click at [119, 212] on span "We are thrilled to welcome Sean M. Cox to the ITC Federal team, as our new VP o…" at bounding box center [93, 153] width 156 height 180
click at [117, 215] on span "We are thrilled to welcome Sean M. Cox to the ITC Federal team, as our new VP o…" at bounding box center [93, 153] width 156 height 180
click at [111, 212] on span "We are thrilled to welcome Sean M. Cox to the ITC Federal team, as our new VP o…" at bounding box center [93, 153] width 156 height 180
click at [115, 213] on span "We are thrilled to welcome Sean M. Cox to the ITC Federal team, as our new VP o…" at bounding box center [93, 153] width 156 height 180
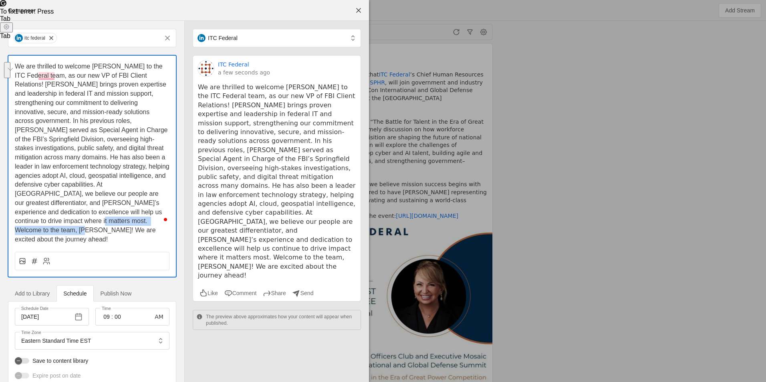
drag, startPoint x: 117, startPoint y: 212, endPoint x: 124, endPoint y: 225, distance: 15.1
click at [124, 225] on html "CW Untitled Untitled Untitled ITC Federal [DATE] We are excited to share that I…" at bounding box center [383, 191] width 766 height 382
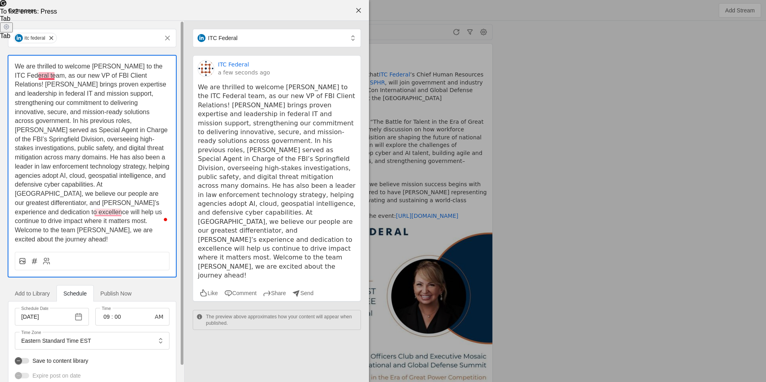
click at [50, 77] on span "We are thrilled to welcome Sean M. Cox to the ITC Federal team, as our new VP o…" at bounding box center [93, 153] width 156 height 180
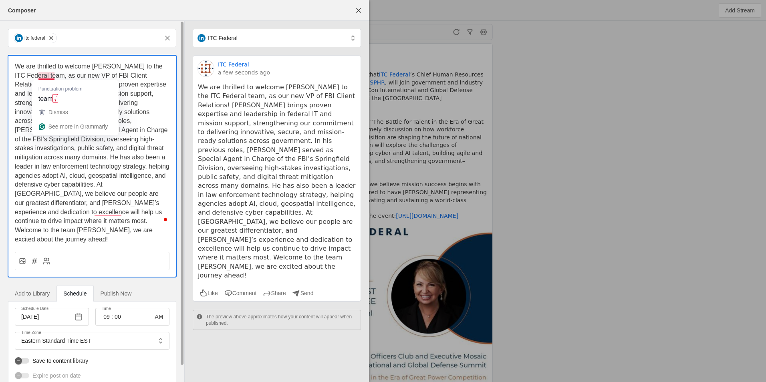
click at [47, 73] on span "We are thrilled to welcome Sean M. Cox to the ITC Federal team, as our new VP o…" at bounding box center [93, 153] width 156 height 180
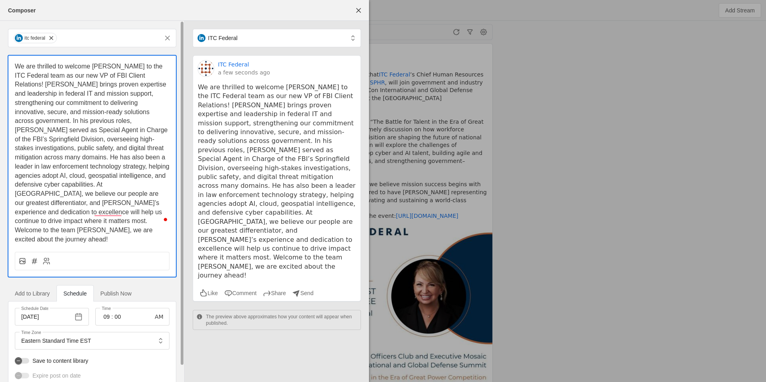
click at [121, 216] on p "We are thrilled to welcome Sean M. Cox to the ITC Federal team as our new VP of…" at bounding box center [92, 153] width 155 height 182
click at [118, 214] on span "We are thrilled to welcome Sean M. Cox to the ITC Federal team as our new VP of…" at bounding box center [93, 153] width 156 height 180
click at [24, 260] on line at bounding box center [24, 260] width 0 height 0
click at [0, 0] on input "file" at bounding box center [0, 0] width 0 height 0
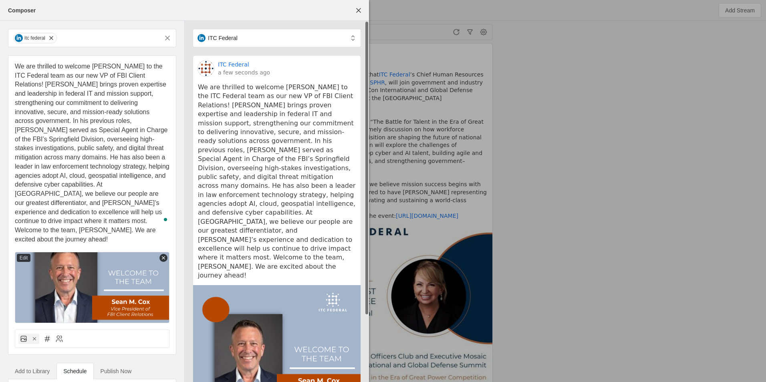
scroll to position [80, 0]
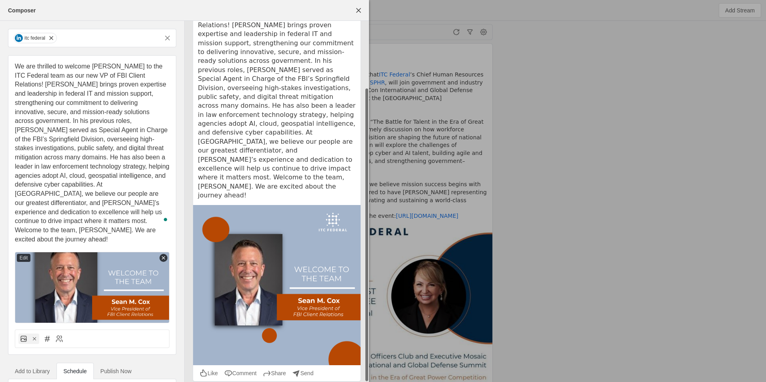
drag, startPoint x: 367, startPoint y: 137, endPoint x: 344, endPoint y: 297, distance: 161.5
click at [344, 297] on div "ITC Federal ITC Federal a few seconds ago We are thrilled to welcome Sean M. Co…" at bounding box center [277, 180] width 184 height 478
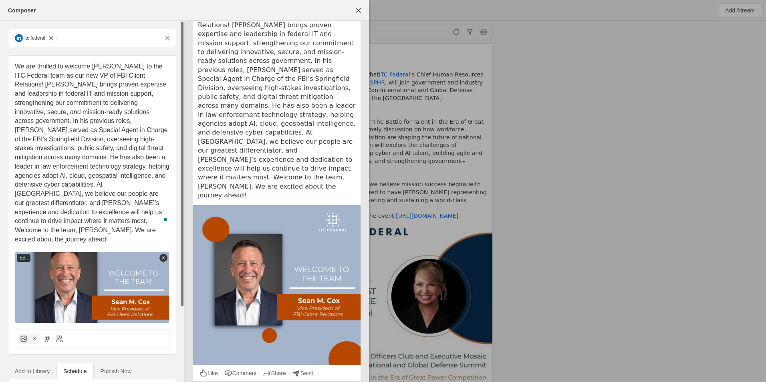
drag, startPoint x: 180, startPoint y: 172, endPoint x: 183, endPoint y: 250, distance: 77.8
click at [183, 250] on div "itc federal We are thrilled to welcome Sean M. Cox to the ITC Federal team as o…" at bounding box center [92, 257] width 184 height 473
click at [179, 349] on div "itc federal We are thrilled to welcome Sean M. Cox to the ITC Federal team as o…" at bounding box center [92, 257] width 184 height 473
click at [180, 351] on div "itc federal We are thrilled to welcome Sean M. Cox to the ITC Federal team as o…" at bounding box center [92, 257] width 184 height 473
click at [182, 349] on div "itc federal We are thrilled to welcome Sean M. Cox to the ITC Federal team as o…" at bounding box center [92, 257] width 184 height 473
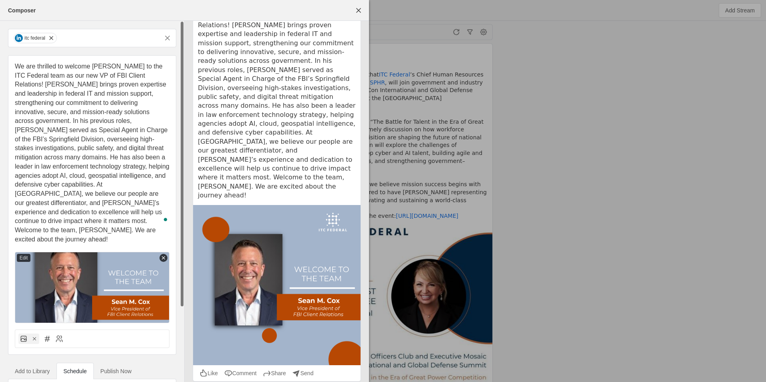
scroll to position [93, 0]
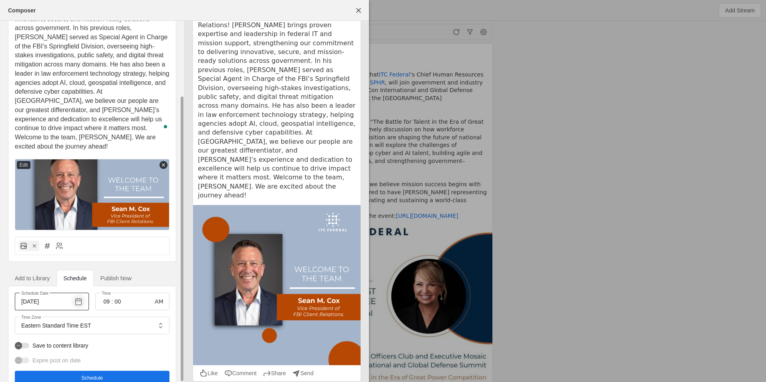
click at [77, 295] on span "button" at bounding box center [78, 302] width 14 height 14
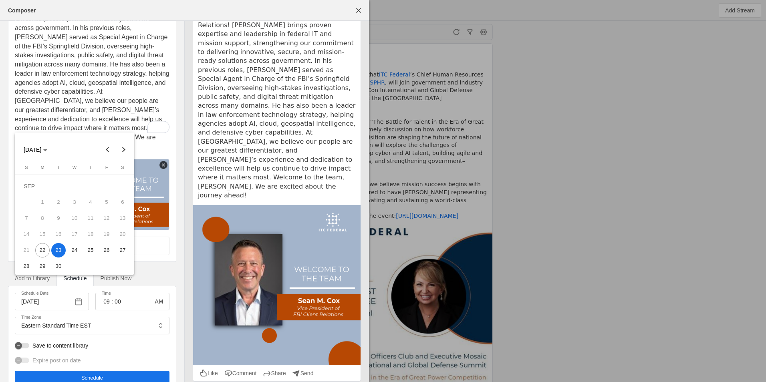
click at [46, 255] on span "22" at bounding box center [42, 250] width 14 height 14
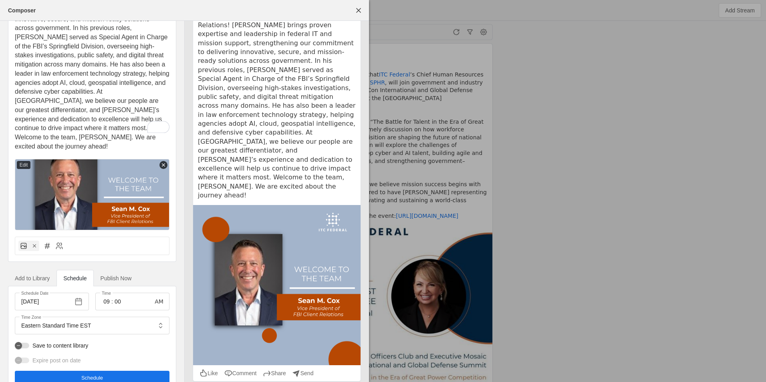
type input "[DATE]"
click at [109, 276] on span "Publish Now" at bounding box center [116, 279] width 31 height 6
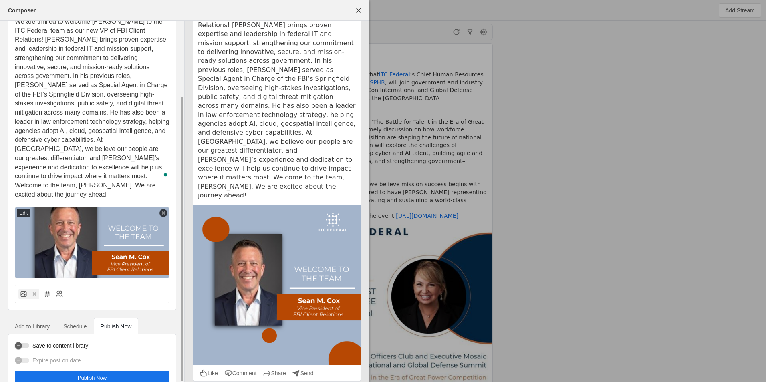
click at [30, 342] on label "Save to content library" at bounding box center [58, 346] width 59 height 8
click at [29, 343] on button "Save to content library" at bounding box center [22, 346] width 14 height 6
click at [79, 324] on span "Schedule" at bounding box center [74, 327] width 23 height 6
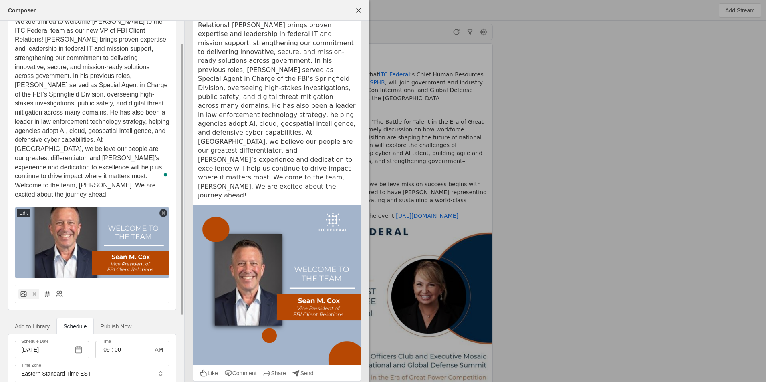
scroll to position [117, 0]
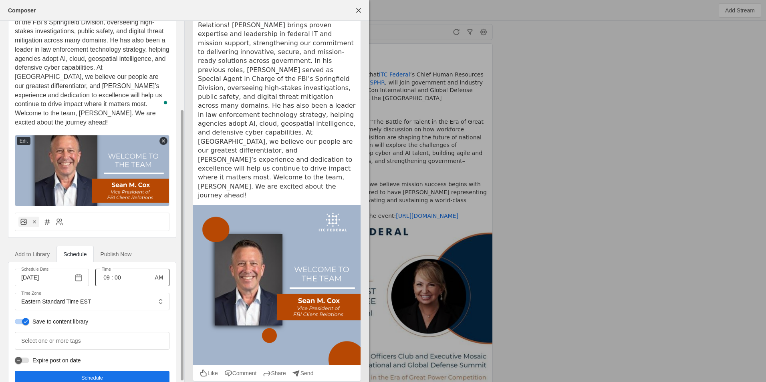
click at [109, 273] on input "09" at bounding box center [107, 278] width 10 height 10
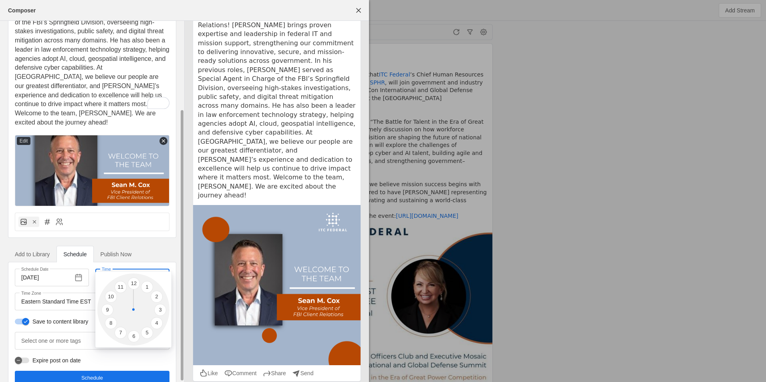
type input "0"
type input "2"
type input "10"
click at [131, 230] on div at bounding box center [383, 191] width 766 height 382
click at [47, 332] on div at bounding box center [92, 341] width 142 height 18
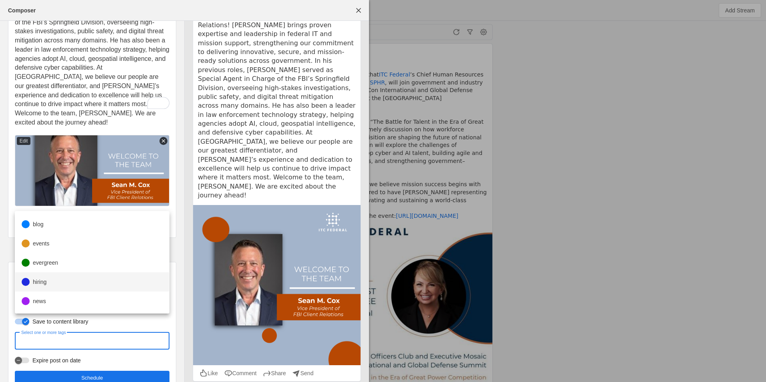
click at [51, 286] on mat-option "hiring" at bounding box center [92, 282] width 154 height 19
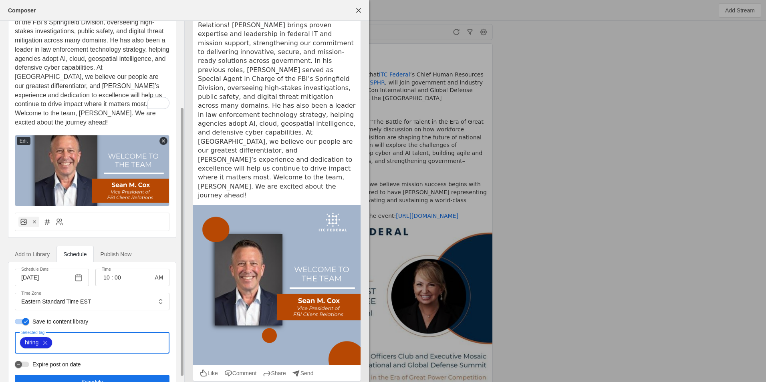
click at [69, 338] on input "Selected tag" at bounding box center [91, 343] width 70 height 10
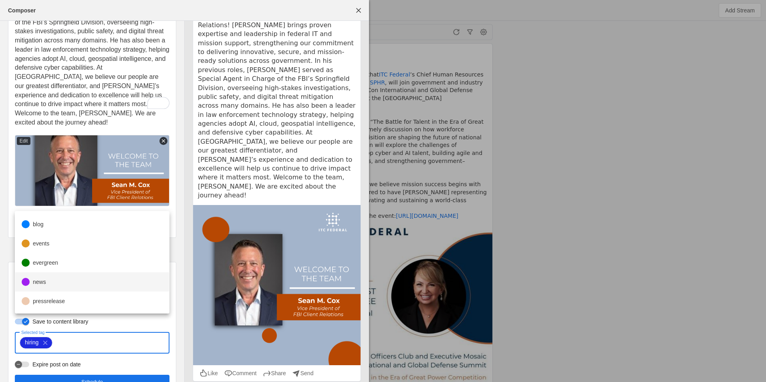
click at [53, 285] on mat-option "news" at bounding box center [92, 282] width 154 height 19
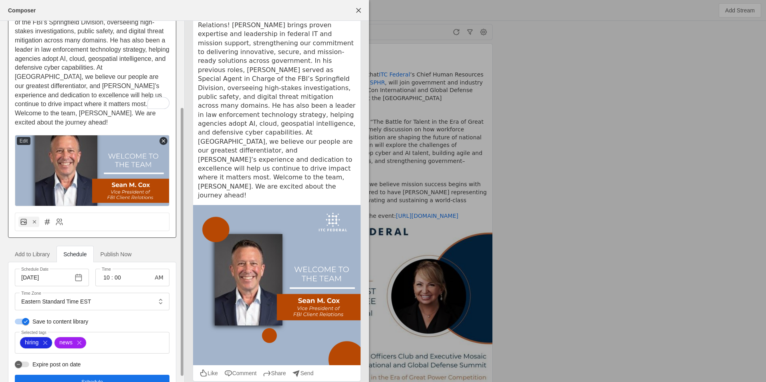
drag, startPoint x: 110, startPoint y: 359, endPoint x: 109, endPoint y: 127, distance: 231.7
click at [109, 127] on div "itc federal We are thrilled to welcome Sean M. Cox to the ITC Federal team as o…" at bounding box center [92, 154] width 184 height 501
click at [180, 72] on div "itc federal We are thrilled to welcome Sean M. Cox to the ITC Federal team as o…" at bounding box center [92, 154] width 184 height 501
click at [180, 70] on div "itc federal We are thrilled to welcome Sean M. Cox to the ITC Federal team as o…" at bounding box center [92, 154] width 184 height 501
click at [179, 75] on div "itc federal We are thrilled to welcome Sean M. Cox to the ITC Federal team as o…" at bounding box center [92, 154] width 184 height 501
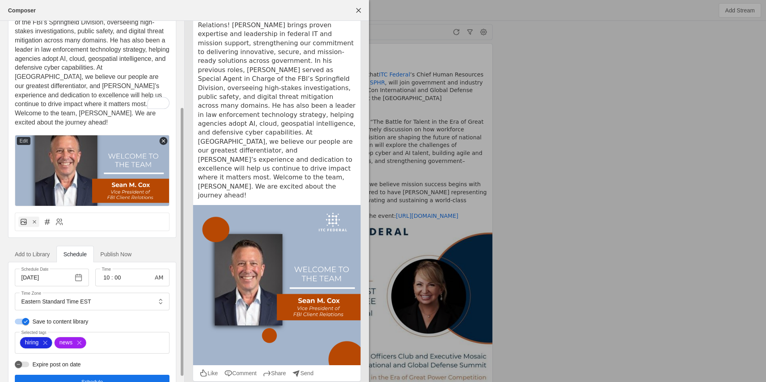
click at [111, 375] on span "undefined" at bounding box center [92, 382] width 155 height 14
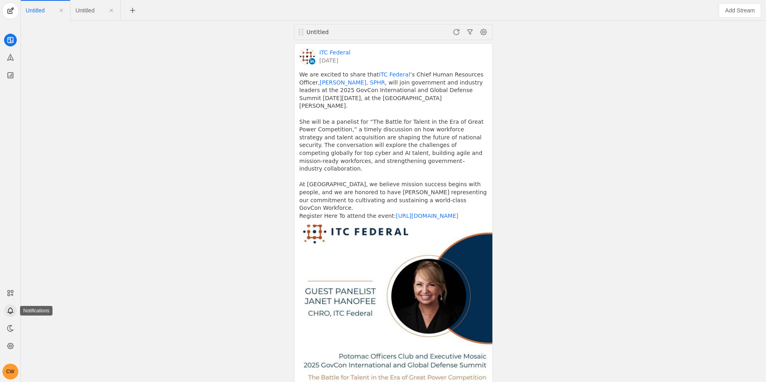
click at [8, 313] on icon at bounding box center [10, 310] width 5 height 5
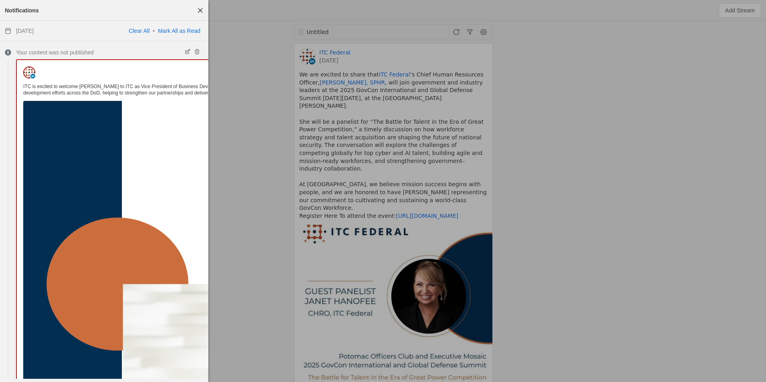
click at [307, 169] on div at bounding box center [383, 191] width 766 height 382
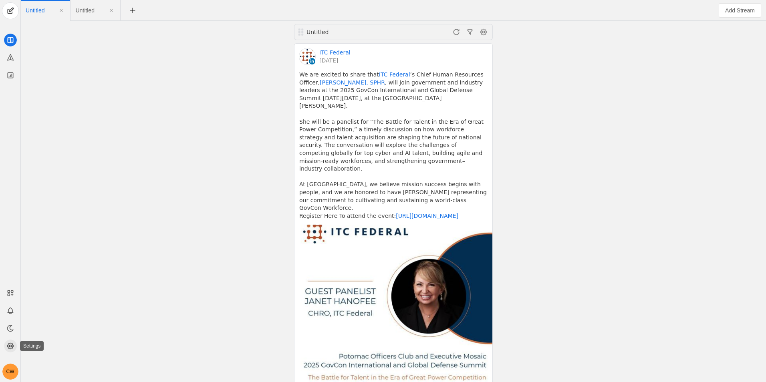
click at [11, 350] on icon at bounding box center [10, 346] width 8 height 8
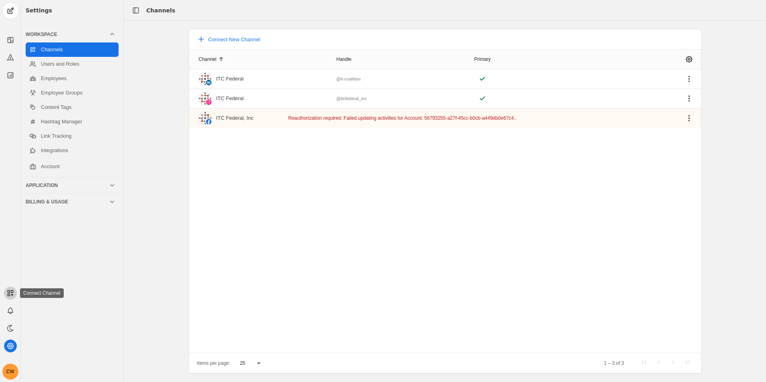
click at [11, 298] on app-icon at bounding box center [10, 293] width 13 height 13
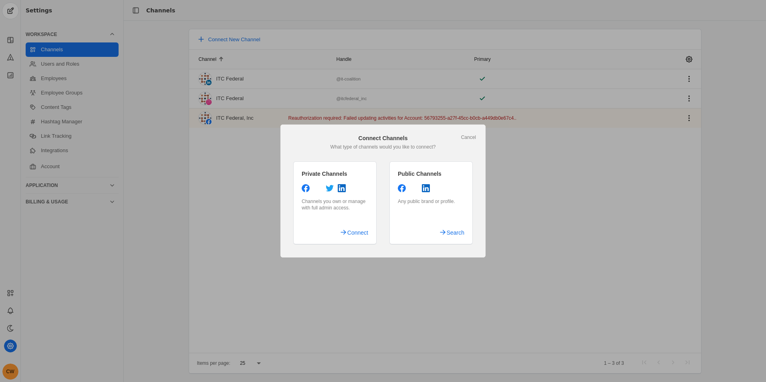
click at [10, 311] on div at bounding box center [383, 191] width 766 height 382
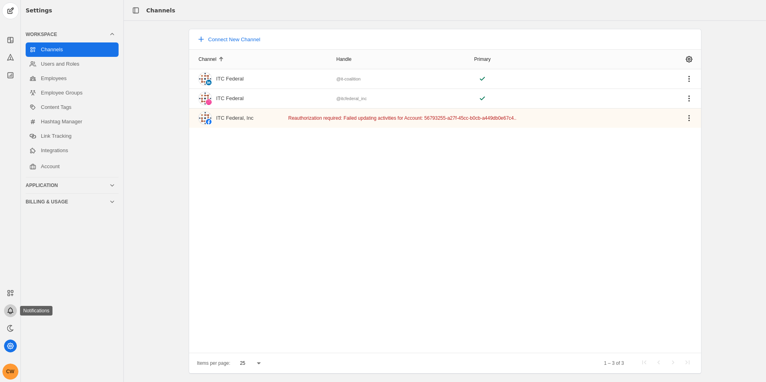
click at [12, 313] on icon at bounding box center [10, 310] width 5 height 5
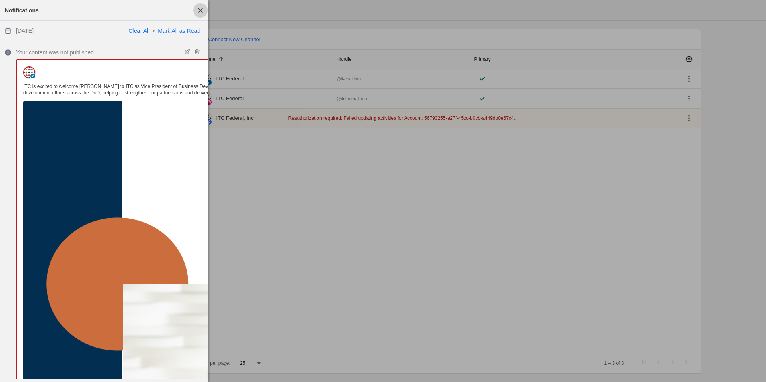
click at [197, 11] on span "button" at bounding box center [200, 10] width 14 height 14
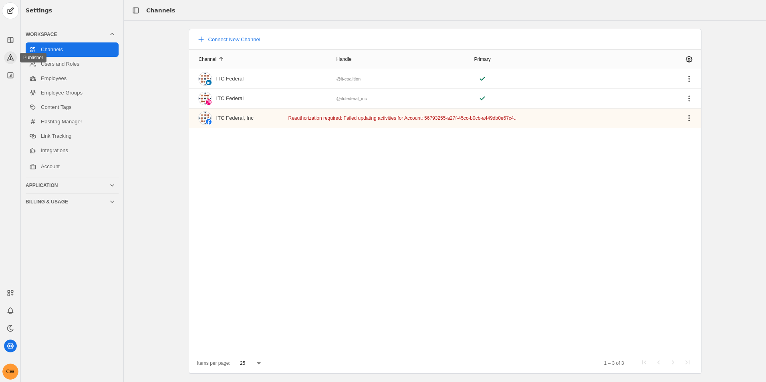
click at [10, 57] on icon at bounding box center [10, 58] width 6 height 6
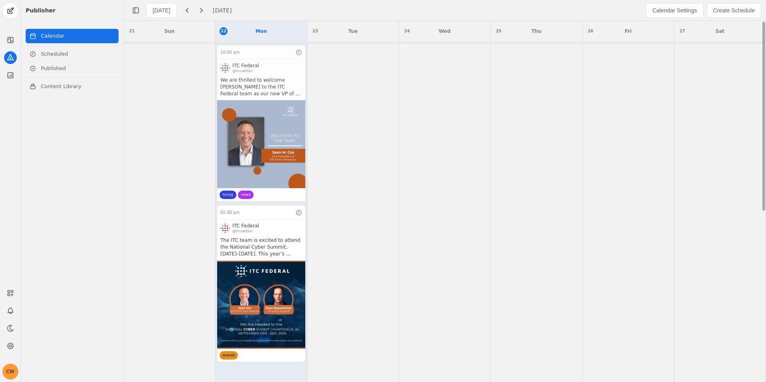
click at [243, 79] on app-activity "10:00 am ITC Federal @it-coalition We are thrilled to welcome Sean M. Cox to th…" at bounding box center [261, 124] width 89 height 158
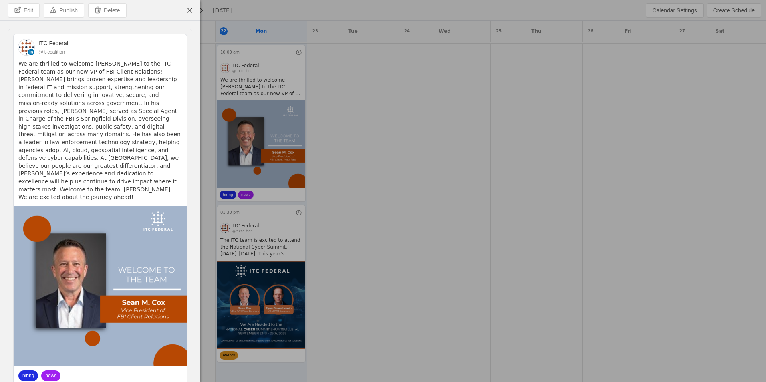
click at [80, 120] on pre "We are thrilled to welcome Sean M. Cox to the ITC Federal team as our new VP of…" at bounding box center [100, 130] width 164 height 141
click at [28, 12] on span "Edit" at bounding box center [29, 10] width 10 height 8
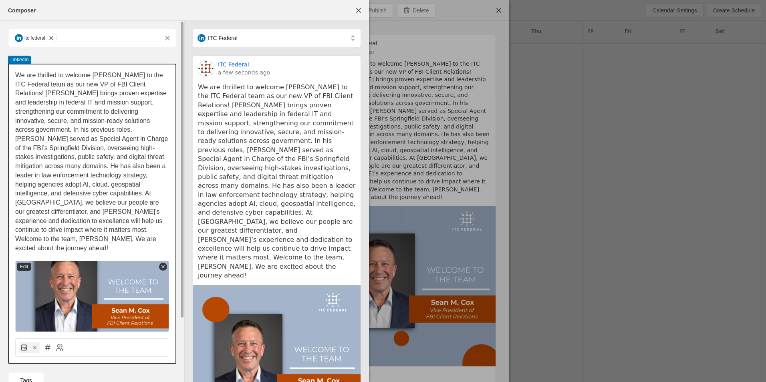
click at [87, 175] on span "We are thrilled to welcome Sean M. Cox to the ITC Federal team as our new VP of…" at bounding box center [92, 162] width 155 height 180
click at [88, 176] on span "We are thrilled to welcome Sean M. Cox to the ITC Federal team as our new VP of…" at bounding box center [92, 162] width 155 height 180
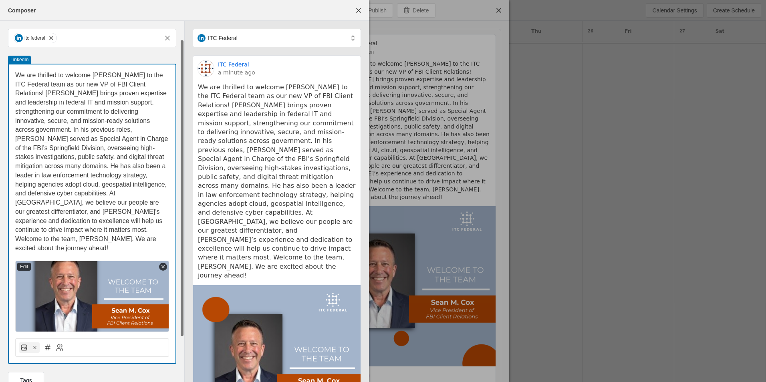
scroll to position [76, 0]
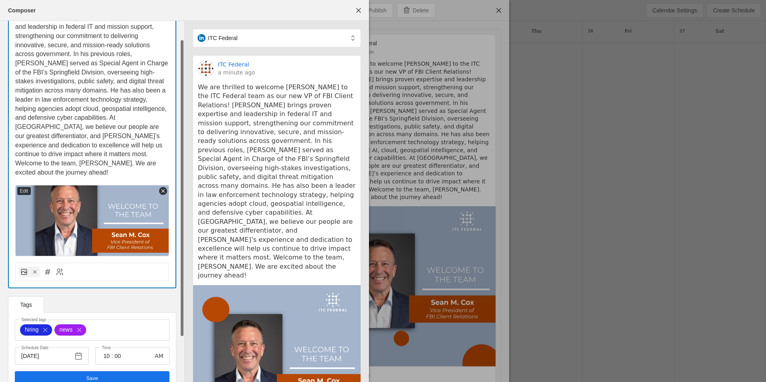
drag, startPoint x: 182, startPoint y: 228, endPoint x: 175, endPoint y: 325, distance: 96.9
click at [175, 325] on div "itc federal LinkedIn We are thrilled to welcome Sean M. Cox to the ITC Federal …" at bounding box center [92, 173] width 184 height 456
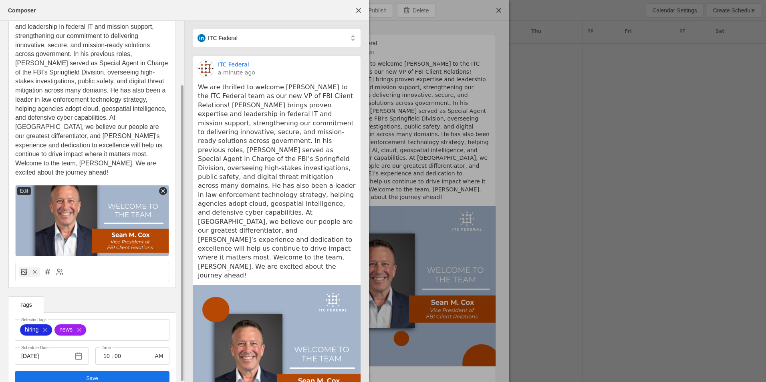
click at [121, 372] on span "undefined" at bounding box center [92, 379] width 155 height 14
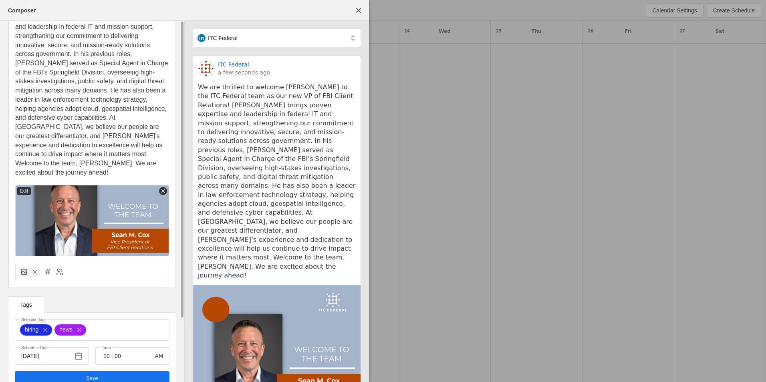
scroll to position [0, 0]
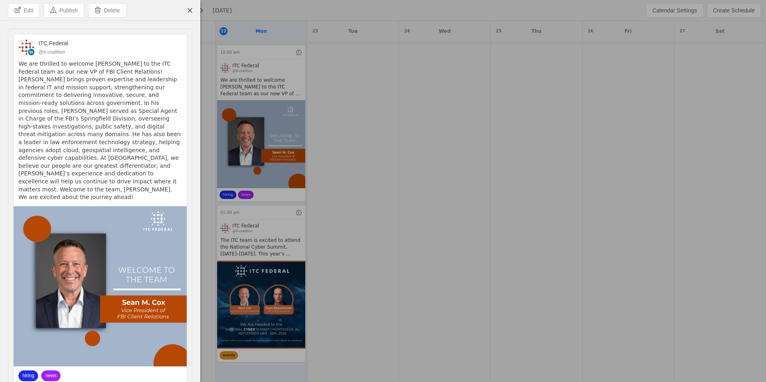
click at [285, 307] on div at bounding box center [383, 191] width 766 height 382
click at [188, 6] on span "undefined" at bounding box center [190, 10] width 14 height 14
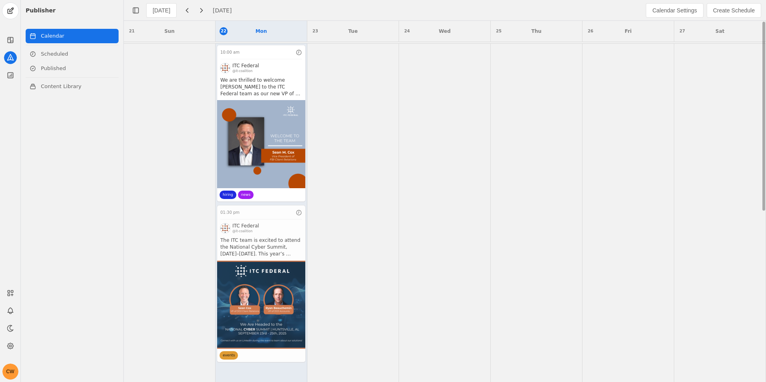
click at [260, 236] on app-activity "01:30 pm ITC Federal @it-coalition The ITC team is excited to attend the Nation…" at bounding box center [261, 284] width 89 height 158
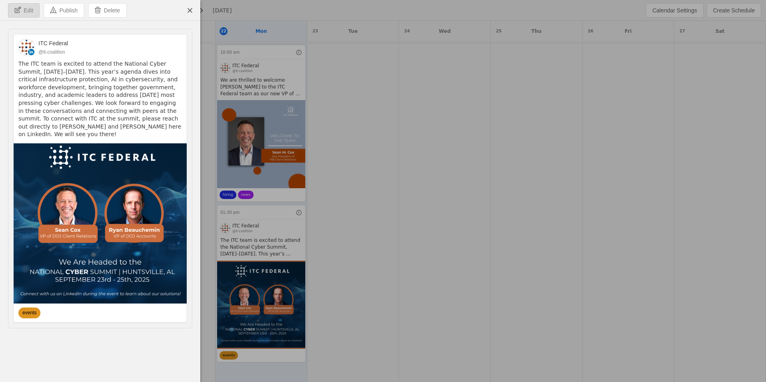
click at [28, 8] on span "Edit" at bounding box center [29, 10] width 10 height 8
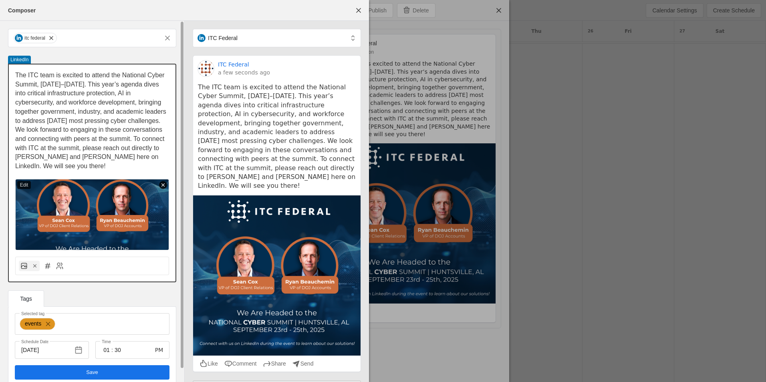
click at [164, 185] on icon at bounding box center [163, 185] width 6 height 6
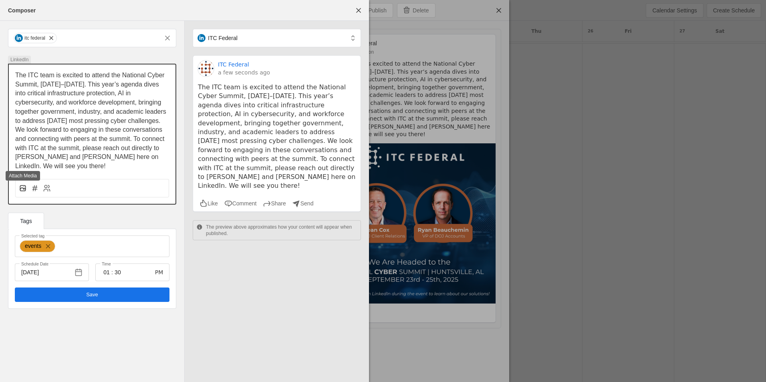
click at [21, 191] on rect at bounding box center [22, 188] width 5 height 5
click at [0, 0] on input "file" at bounding box center [0, 0] width 0 height 0
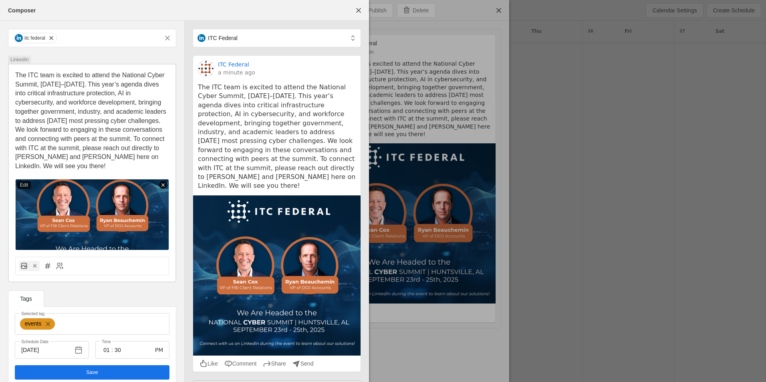
click at [162, 184] on line at bounding box center [163, 185] width 3 height 3
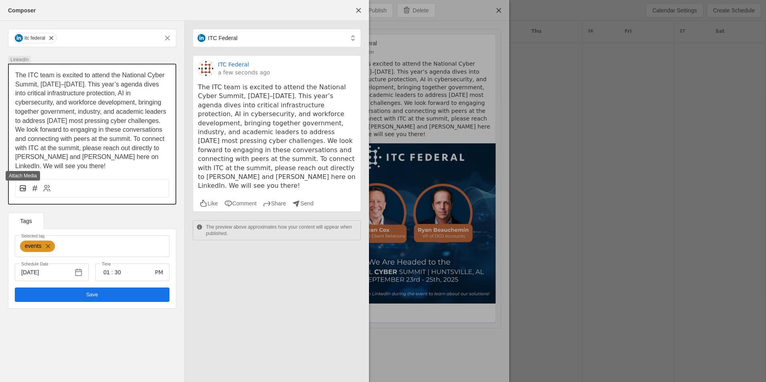
click at [24, 184] on icon at bounding box center [23, 188] width 8 height 8
click at [0, 0] on input "file" at bounding box center [0, 0] width 0 height 0
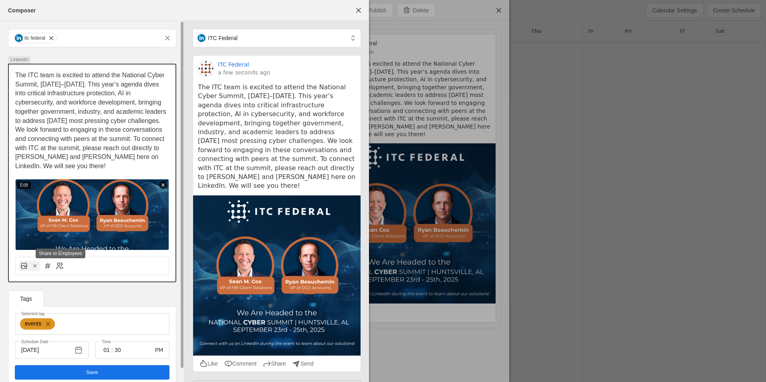
click at [62, 266] on icon at bounding box center [60, 266] width 8 height 8
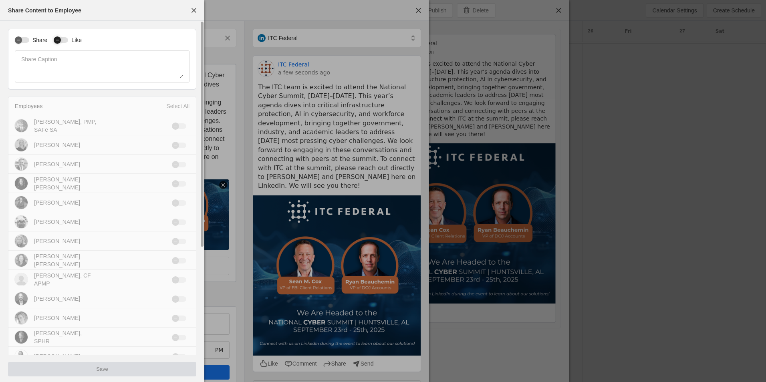
click at [67, 41] on div "button" at bounding box center [61, 40] width 14 height 6
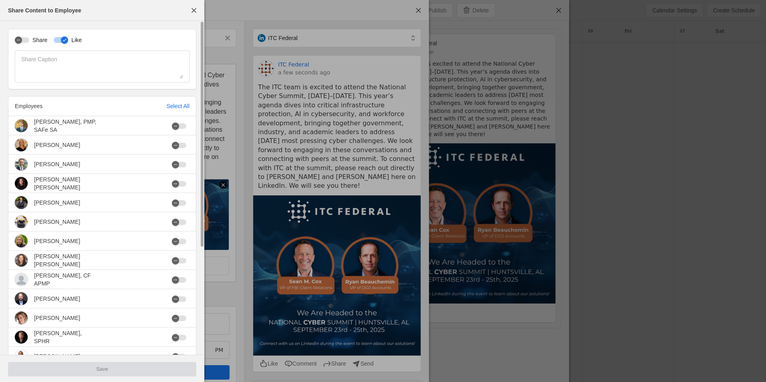
click at [54, 38] on button "Like" at bounding box center [61, 40] width 14 height 6
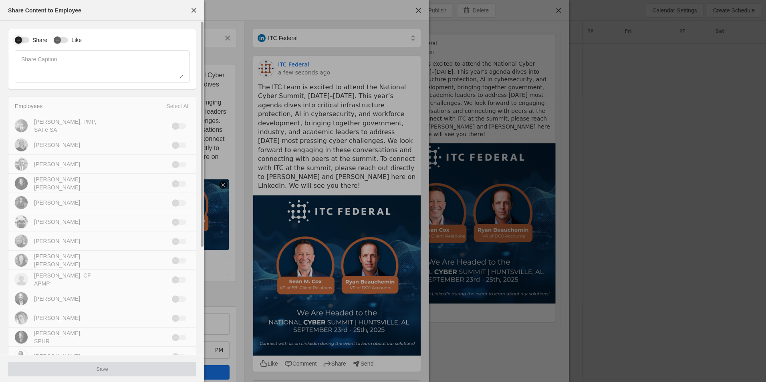
click at [26, 40] on div "button" at bounding box center [22, 40] width 14 height 6
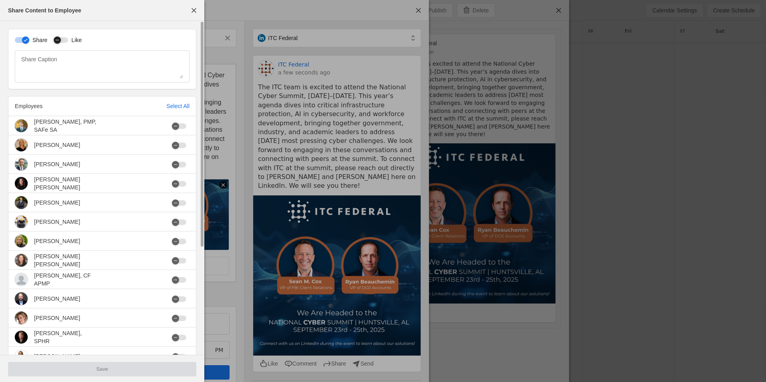
click at [67, 42] on button "Like" at bounding box center [61, 40] width 14 height 6
click at [56, 41] on div "button" at bounding box center [61, 40] width 14 height 6
click at [63, 40] on div "button" at bounding box center [61, 40] width 14 height 6
click at [183, 107] on div "Select All" at bounding box center [177, 106] width 23 height 8
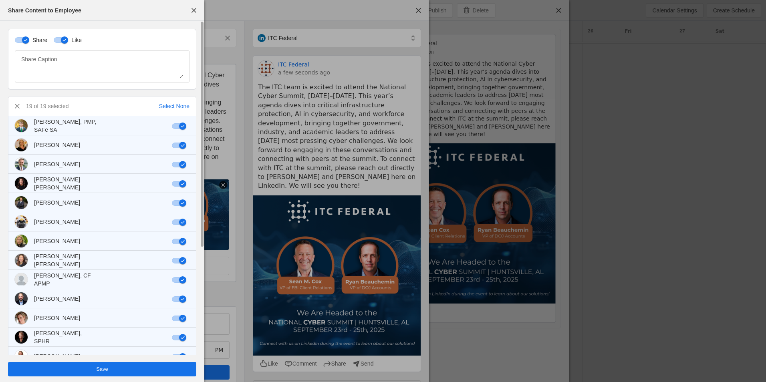
click at [110, 374] on span "undefined" at bounding box center [102, 369] width 188 height 14
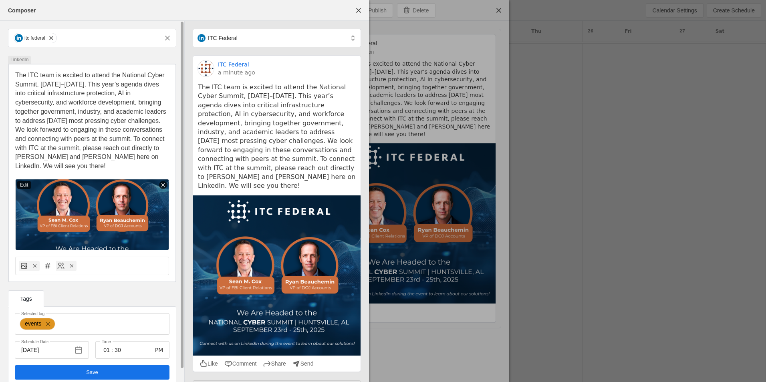
click at [105, 374] on span "undefined" at bounding box center [92, 373] width 155 height 14
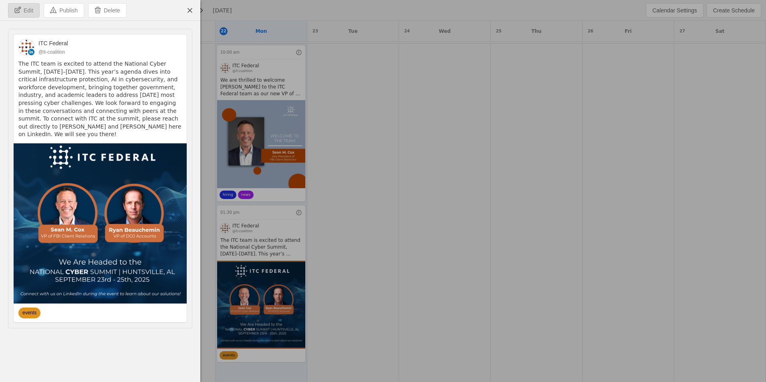
click at [26, 7] on span "Edit" at bounding box center [29, 10] width 10 height 8
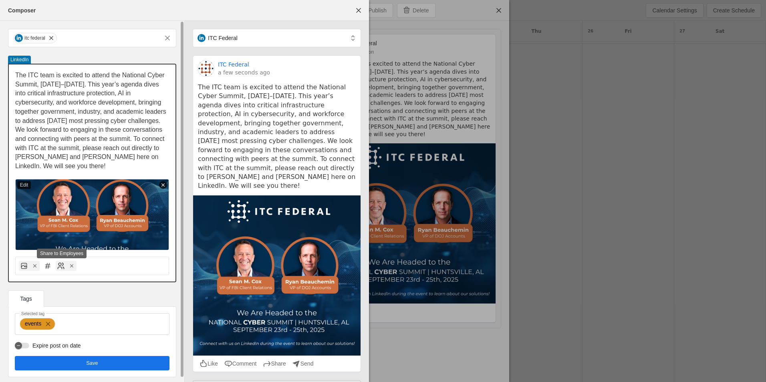
click at [59, 268] on icon at bounding box center [61, 266] width 8 height 8
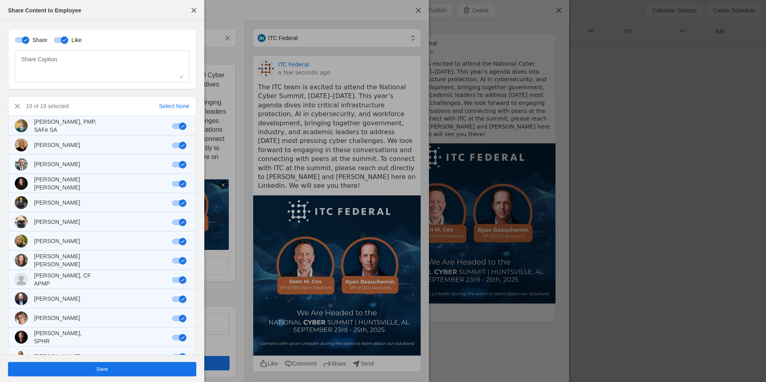
click at [83, 368] on span "undefined" at bounding box center [102, 369] width 188 height 14
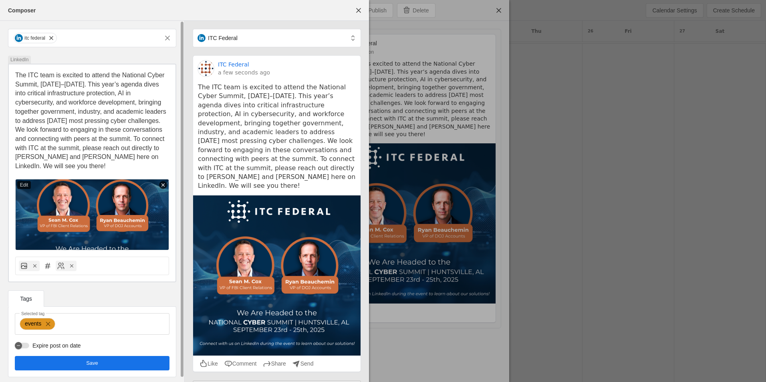
click at [85, 367] on span "undefined" at bounding box center [92, 363] width 155 height 14
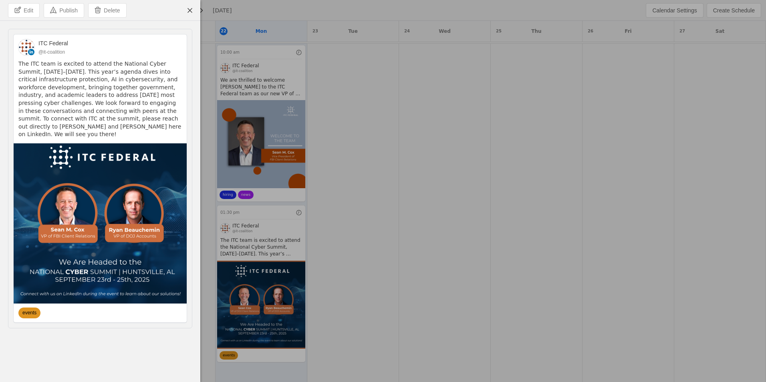
click at [323, 104] on div at bounding box center [383, 191] width 766 height 382
click at [188, 10] on span "undefined" at bounding box center [190, 10] width 14 height 14
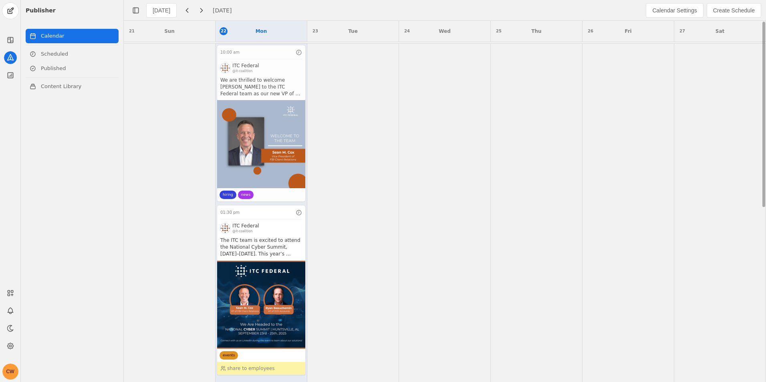
click at [267, 161] on app-activity "10:00 am ITC Federal @it-coalition We are thrilled to welcome Sean M. Cox to th…" at bounding box center [261, 124] width 89 height 158
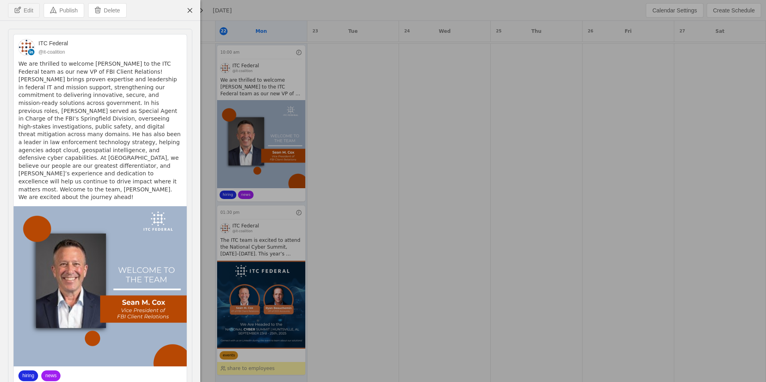
click at [30, 17] on button "Edit" at bounding box center [24, 10] width 32 height 14
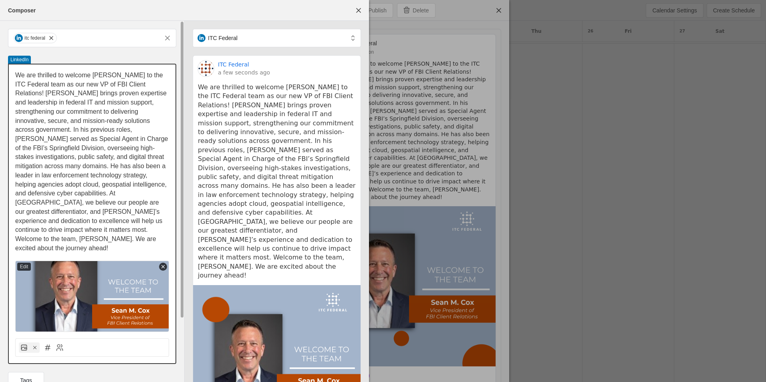
click at [92, 83] on span "We are thrilled to welcome Sean M. Cox to the ITC Federal team as our new VP of…" at bounding box center [92, 162] width 155 height 180
click at [85, 126] on span "We are thrilled to welcome Sean M. Cox to the ITC Federal team as our new Vice …" at bounding box center [92, 162] width 155 height 180
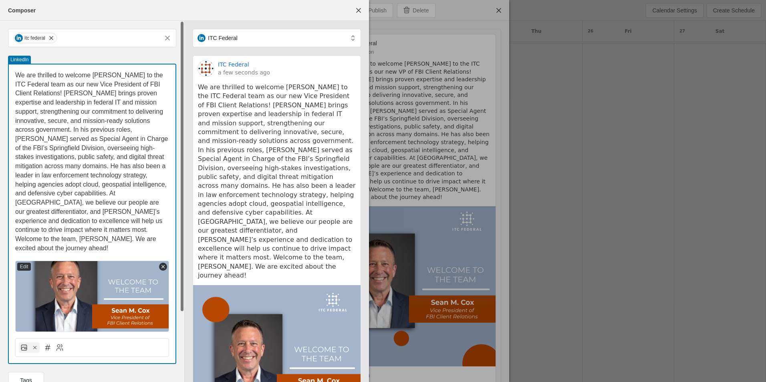
click at [183, 366] on div "itc federal LinkedIn We are thrilled to welcome Sean M. Cox to the ITC Federal …" at bounding box center [92, 249] width 184 height 456
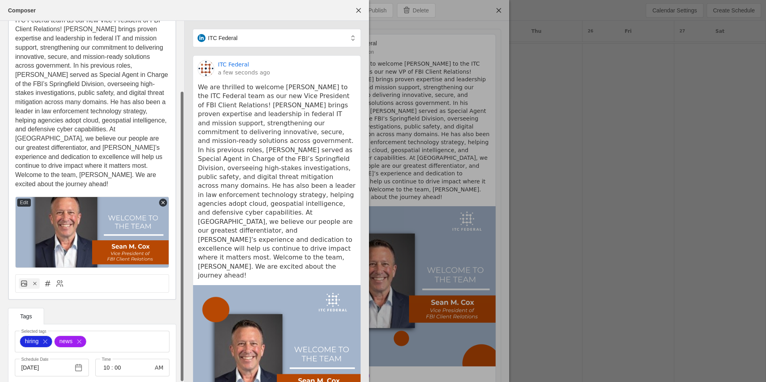
scroll to position [85, 0]
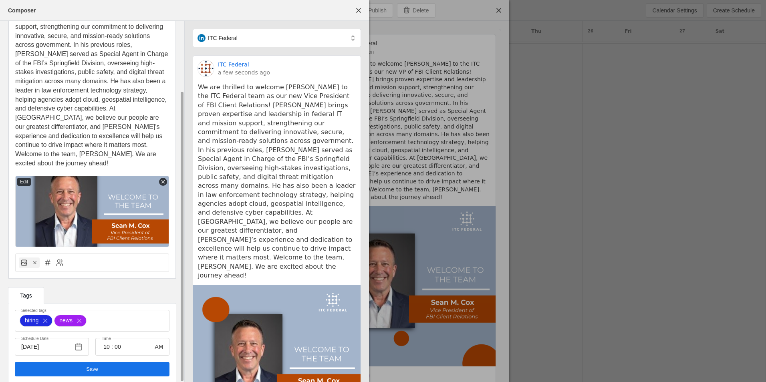
click at [75, 362] on span "undefined" at bounding box center [92, 369] width 155 height 14
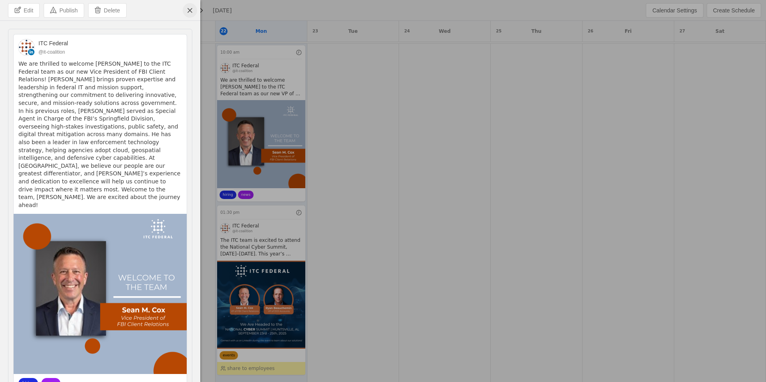
click at [188, 8] on span "undefined" at bounding box center [190, 10] width 14 height 14
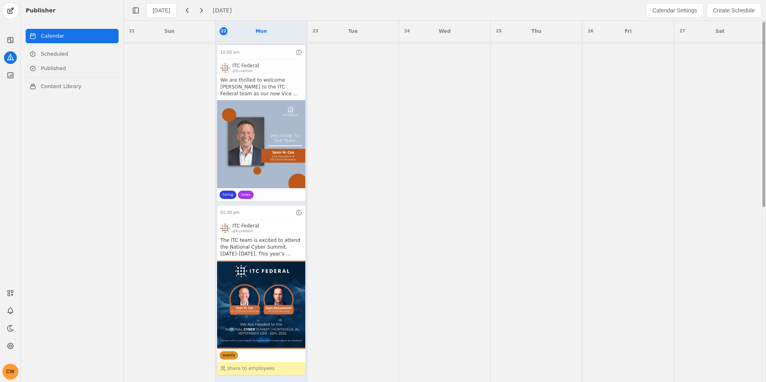
click at [268, 80] on app-activity "10:00 am ITC Federal @it-coalition We are thrilled to welcome Sean M. Cox to th…" at bounding box center [261, 124] width 89 height 158
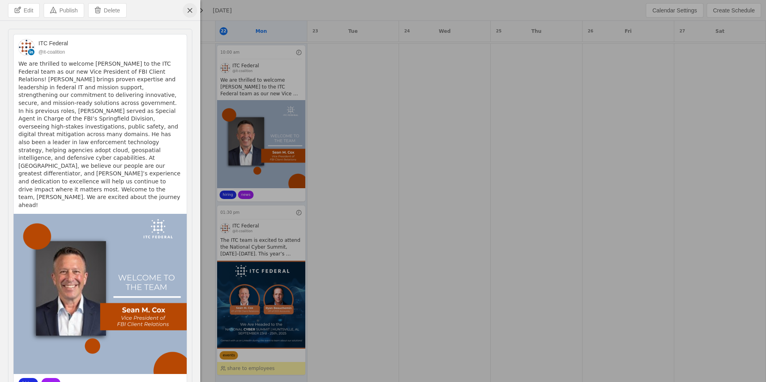
click at [194, 10] on span "undefined" at bounding box center [190, 10] width 14 height 14
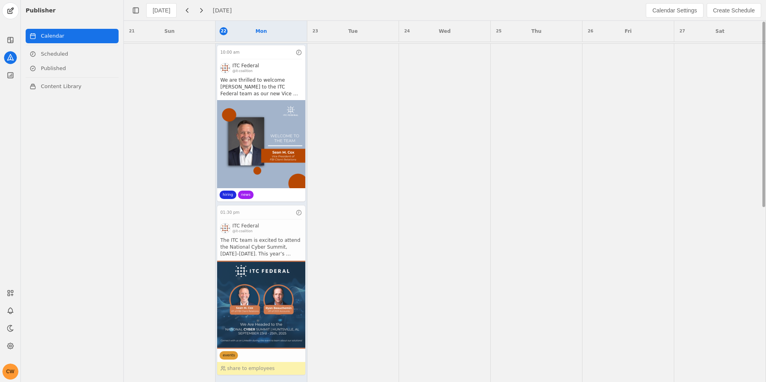
click at [270, 249] on app-activity "01:30 pm ITC Federal @it-coalition The ITC team is excited to attend the Nation…" at bounding box center [261, 290] width 89 height 170
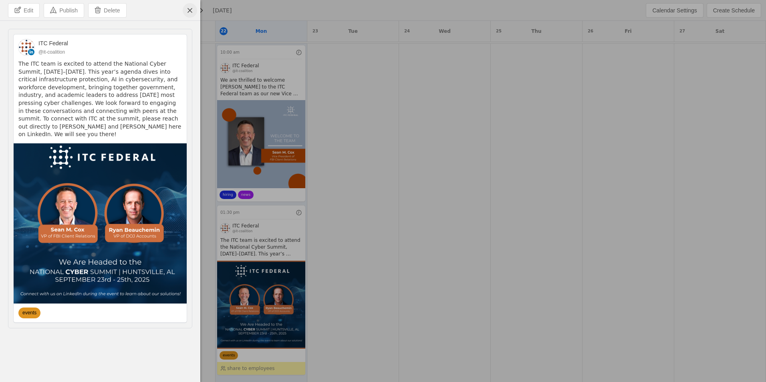
click at [188, 10] on span "undefined" at bounding box center [190, 10] width 14 height 14
